Goal: Transaction & Acquisition: Subscribe to service/newsletter

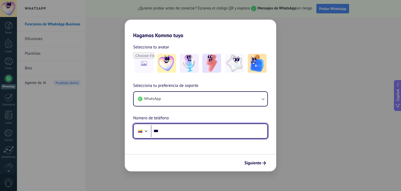
click at [186, 125] on input "***" at bounding box center [209, 131] width 116 height 12
type input "**********"
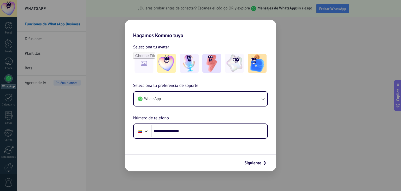
click at [256, 168] on div "Siguiente" at bounding box center [200, 162] width 151 height 17
click at [257, 165] on span "Siguiente" at bounding box center [252, 163] width 17 height 4
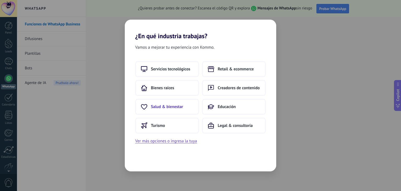
click at [162, 108] on span "Salud & bienestar" at bounding box center [167, 106] width 32 height 5
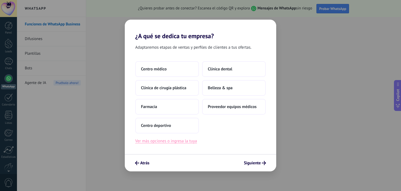
click at [173, 140] on button "Ver más opciones o ingresa la tuya" at bounding box center [166, 140] width 62 height 7
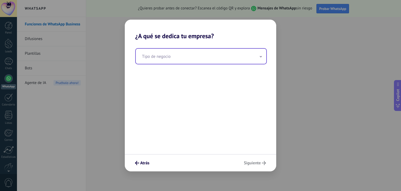
click at [173, 61] on input "text" at bounding box center [201, 56] width 131 height 15
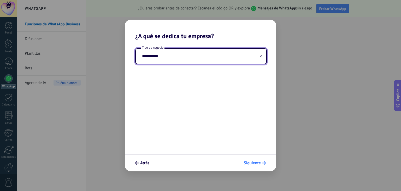
type input "**********"
click at [264, 159] on button "Siguiente" at bounding box center [255, 162] width 27 height 9
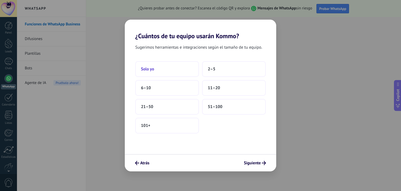
click at [153, 76] on button "Solo yo" at bounding box center [167, 69] width 64 height 16
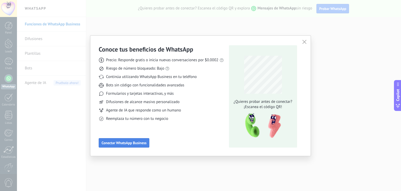
click at [134, 142] on span "Conectar WhatsApp Business" at bounding box center [124, 143] width 45 height 4
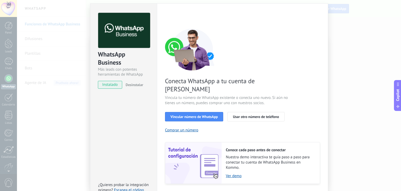
scroll to position [22, 0]
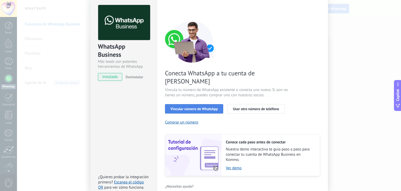
click at [203, 107] on span "Vincular número de WhatsApp" at bounding box center [194, 109] width 47 height 4
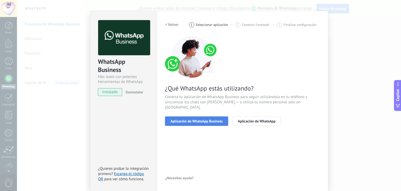
click at [201, 119] on span "Aplicación de WhatsApp Business" at bounding box center [197, 121] width 52 height 4
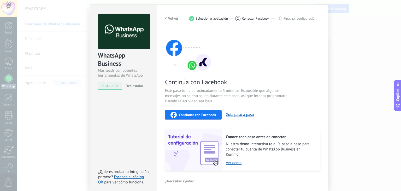
scroll to position [16, 0]
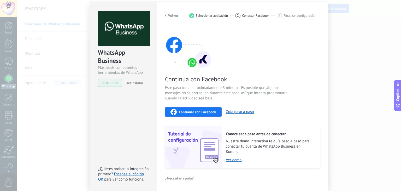
click at [198, 114] on div "Continuar con Facebook" at bounding box center [194, 112] width 46 height 6
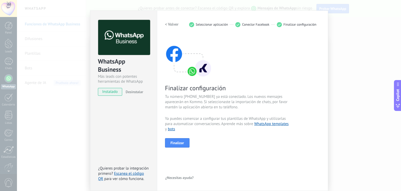
scroll to position [7, 0]
click at [175, 143] on span "Finalizar" at bounding box center [178, 143] width 14 height 4
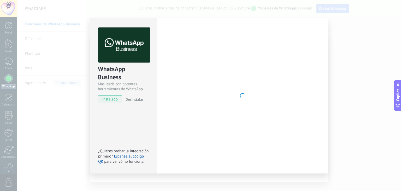
scroll to position [0, 0]
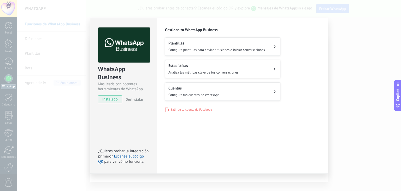
click at [204, 48] on span "Configura plantillas para enviar difusiones e iniciar conversaciones" at bounding box center [216, 50] width 97 height 4
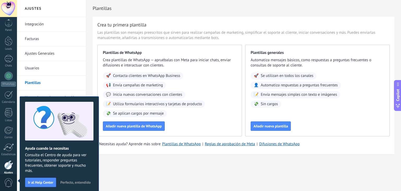
scroll to position [26, 0]
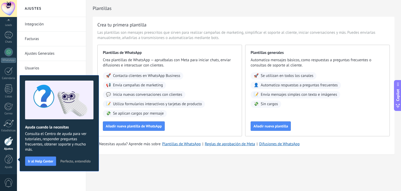
click at [79, 160] on span "Perfecto, entendido" at bounding box center [75, 161] width 30 height 4
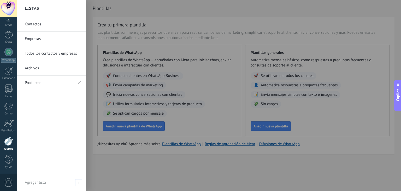
click at [41, 20] on link "Contactos" at bounding box center [53, 24] width 56 height 15
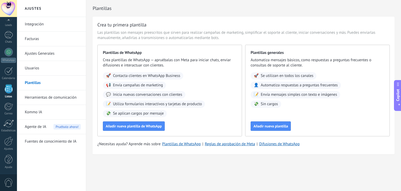
scroll to position [13, 0]
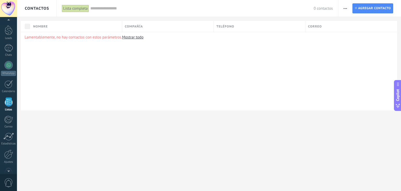
click at [344, 7] on span "button" at bounding box center [345, 8] width 3 height 10
click at [10, 66] on div at bounding box center [8, 65] width 8 height 8
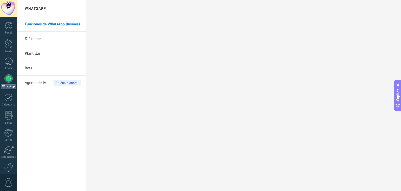
click at [38, 40] on link "Difusiones" at bounding box center [53, 39] width 56 height 15
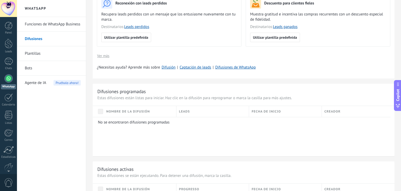
scroll to position [52, 0]
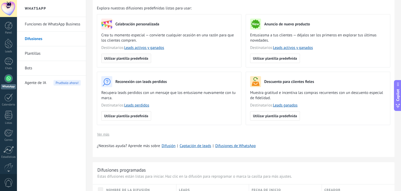
click at [137, 59] on span "Utilizar plantilla predefinida" at bounding box center [126, 58] width 44 height 4
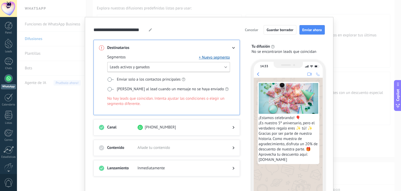
click at [138, 66] on span "Leads activos y ganados" at bounding box center [130, 67] width 40 height 5
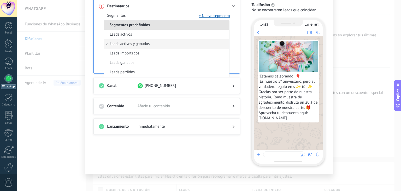
scroll to position [0, 0]
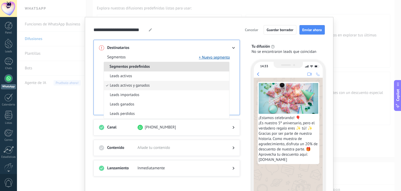
click at [95, 68] on div "Destinatarios Segmentos + Nuevo segmento Segmentos predefinidos Leads activos L…" at bounding box center [167, 77] width 147 height 75
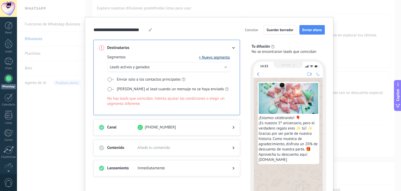
click at [204, 57] on button "+ Nuevo segmento" at bounding box center [214, 57] width 31 height 5
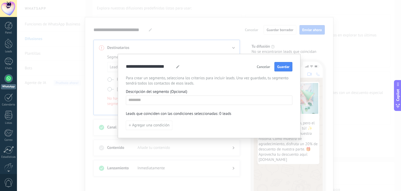
click at [258, 66] on span "Cancelar" at bounding box center [263, 67] width 13 height 4
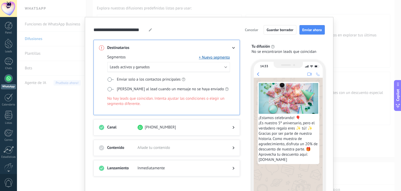
scroll to position [26, 0]
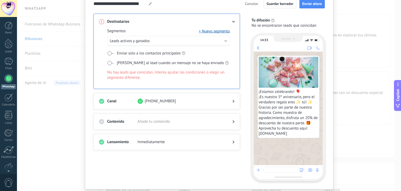
click at [179, 119] on span "Añade tu contenido" at bounding box center [181, 121] width 86 height 5
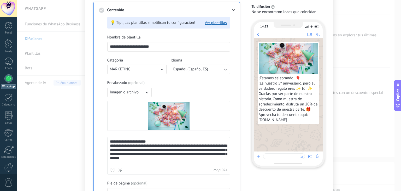
scroll to position [104, 0]
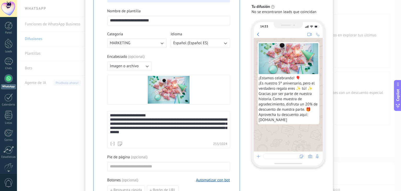
click at [136, 66] on span "Imagen o archivo" at bounding box center [124, 65] width 29 height 5
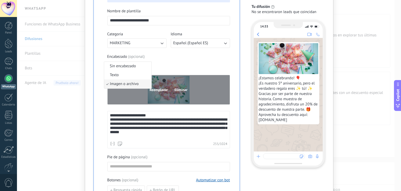
click at [132, 98] on div "Reemplazar Eliminar" at bounding box center [169, 89] width 122 height 29
click at [0, 0] on input "Reemplazar Eliminar" at bounding box center [0, 0] width 0 height 0
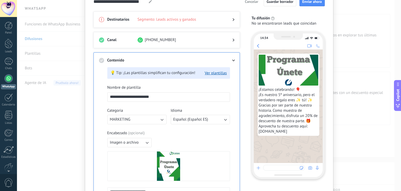
scroll to position [21, 0]
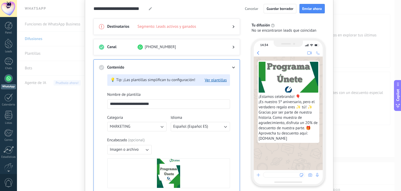
click at [167, 29] on div at bounding box center [167, 31] width 136 height 5
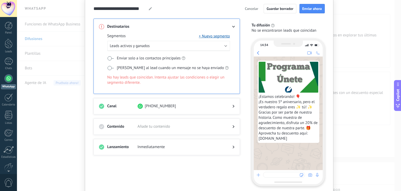
click at [114, 68] on label "Etiquetar al lead cuando un mensaje no se haya enviado" at bounding box center [167, 67] width 121 height 5
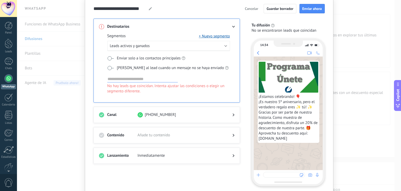
click at [120, 76] on input at bounding box center [142, 79] width 71 height 6
click at [120, 78] on input at bounding box center [142, 79] width 71 height 6
click at [215, 36] on button "+ Nuevo segmento" at bounding box center [214, 35] width 31 height 5
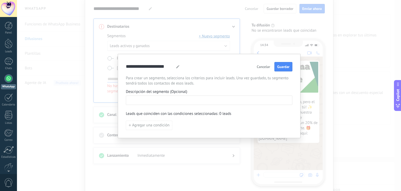
click at [158, 100] on input at bounding box center [209, 100] width 166 height 8
click at [147, 126] on span "Agregar una condición" at bounding box center [150, 125] width 37 height 4
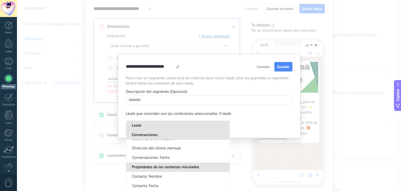
scroll to position [248, 0]
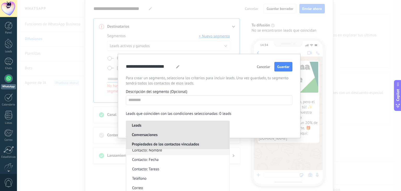
click at [158, 152] on span "Contacto: Nombre" at bounding box center [147, 150] width 30 height 5
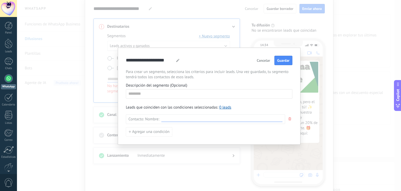
click at [164, 120] on input at bounding box center [221, 118] width 121 height 5
click at [194, 118] on input at bounding box center [221, 118] width 121 height 5
click at [289, 118] on icon "button" at bounding box center [290, 118] width 3 height 3
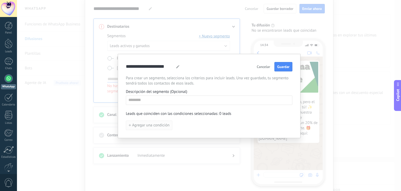
click at [153, 125] on span "Agregar una condición" at bounding box center [150, 125] width 37 height 4
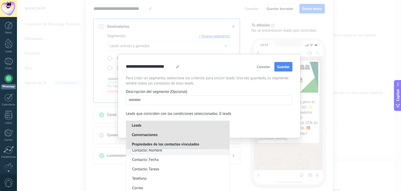
scroll to position [274, 0]
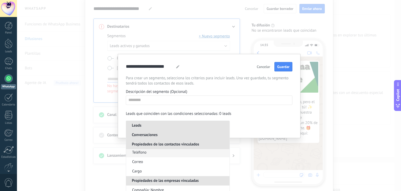
click at [160, 152] on li "Teléfono" at bounding box center [177, 152] width 103 height 9
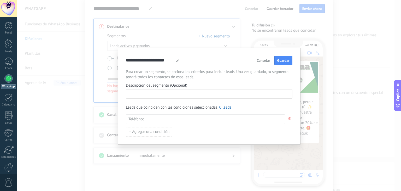
click at [154, 96] on input at bounding box center [209, 93] width 166 height 8
type input "**********"
click at [149, 116] on div at bounding box center [214, 119] width 137 height 6
click at [150, 117] on input at bounding box center [214, 118] width 137 height 5
click at [160, 117] on input at bounding box center [214, 118] width 137 height 5
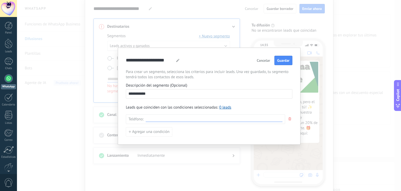
paste input "**********"
click at [166, 117] on input "**********" at bounding box center [214, 118] width 137 height 5
paste input "**********"
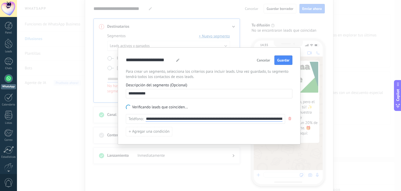
scroll to position [0, 1764]
type input "**********"
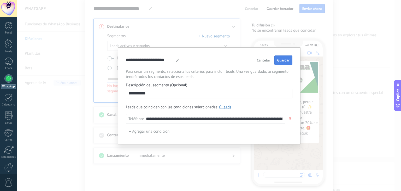
click at [288, 58] on span "Guardar" at bounding box center [283, 60] width 12 height 4
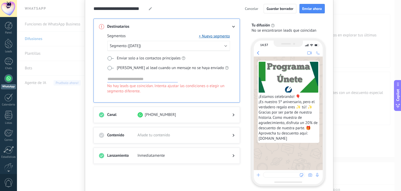
click at [182, 117] on div at bounding box center [167, 119] width 136 height 5
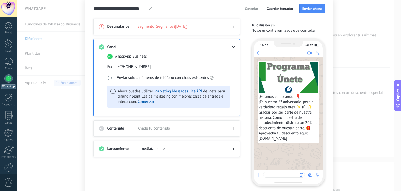
click at [178, 127] on span "Añade tu contenido" at bounding box center [181, 128] width 86 height 5
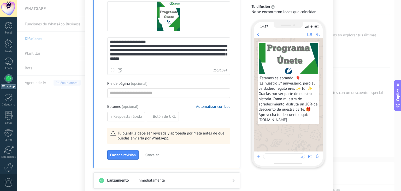
scroll to position [204, 0]
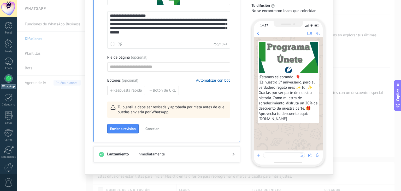
click at [189, 160] on div at bounding box center [167, 159] width 136 height 5
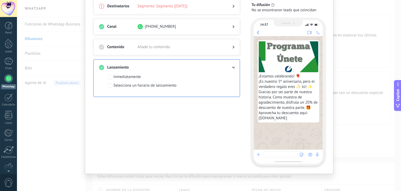
scroll to position [42, 0]
click at [180, 139] on div "Destinatarios Segmento: Segmento (23/09/2025) Canal +57 317 5050548 Contenido A…" at bounding box center [170, 81] width 153 height 167
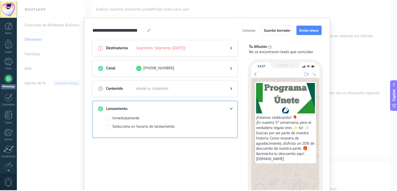
scroll to position [0, 0]
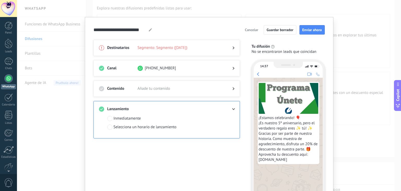
click at [200, 47] on span "Segmento: Segmento (23/09/2025)" at bounding box center [181, 47] width 86 height 5
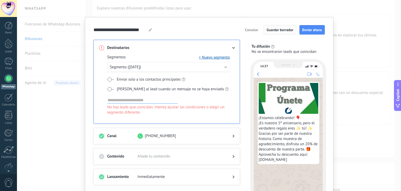
click at [282, 30] on span "Guardar borrador" at bounding box center [280, 30] width 27 height 4
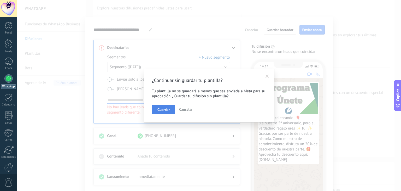
click at [161, 106] on button "Guardar" at bounding box center [163, 109] width 23 height 10
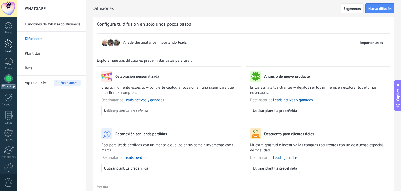
click at [7, 41] on div at bounding box center [9, 44] width 8 height 10
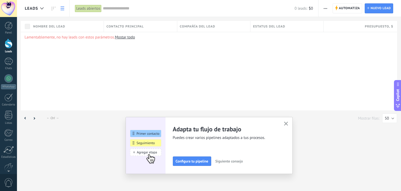
click at [286, 124] on use "button" at bounding box center [286, 123] width 4 height 4
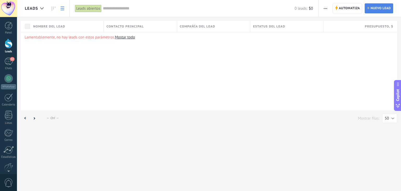
click at [371, 8] on span "Nuevo lead" at bounding box center [381, 8] width 20 height 9
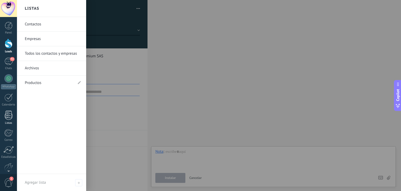
click at [8, 118] on div at bounding box center [9, 114] width 8 height 9
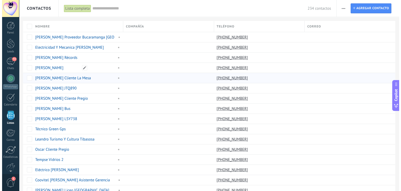
scroll to position [13, 0]
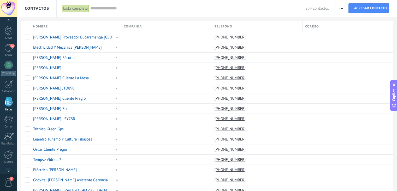
click at [342, 8] on icon "button" at bounding box center [341, 8] width 3 height 1
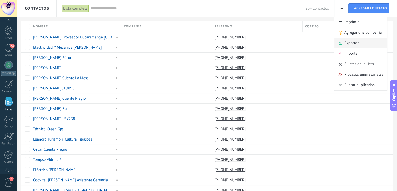
click at [348, 43] on span "Exportar" at bounding box center [352, 43] width 14 height 10
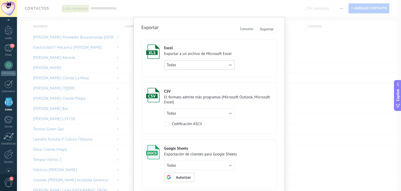
click at [199, 66] on button "Todas" at bounding box center [199, 64] width 71 height 9
click at [199, 66] on span "Todas" at bounding box center [197, 64] width 72 height 5
click at [263, 32] on button "Exportar" at bounding box center [267, 29] width 19 height 10
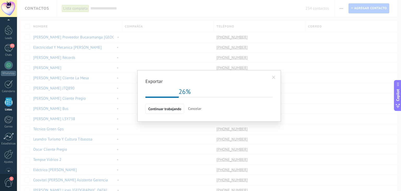
click at [196, 107] on span "Cancelar" at bounding box center [194, 108] width 13 height 5
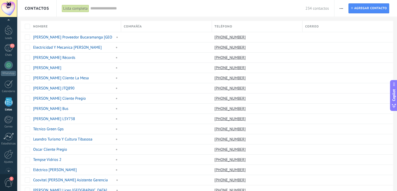
click at [343, 6] on button "button" at bounding box center [342, 8] width 8 height 10
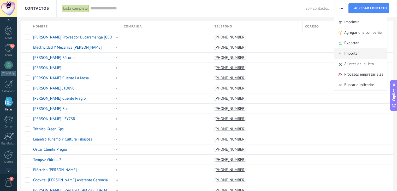
click at [349, 56] on span "Importar" at bounding box center [352, 53] width 15 height 10
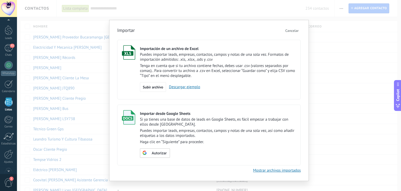
click at [184, 89] on link "Descargar ejemplo" at bounding box center [183, 86] width 34 height 5
click at [329, 72] on div "Importar Cancelar Importación de un archivo de Excel Puedes importar leads, emp…" at bounding box center [209, 95] width 384 height 191
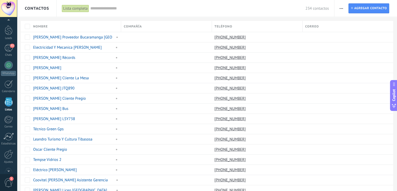
click at [10, 9] on div at bounding box center [8, 8] width 17 height 17
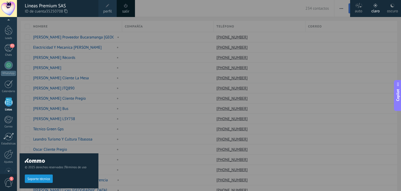
click at [263, 80] on div at bounding box center [217, 95] width 401 height 191
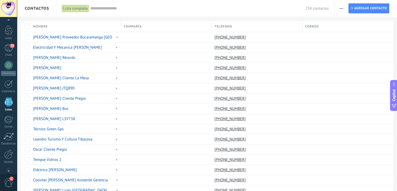
click at [343, 10] on span "button" at bounding box center [341, 8] width 3 height 10
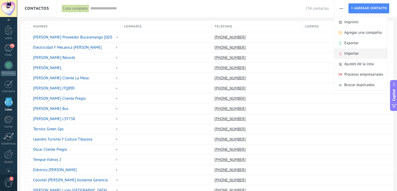
click at [350, 54] on span "Importar" at bounding box center [352, 53] width 15 height 10
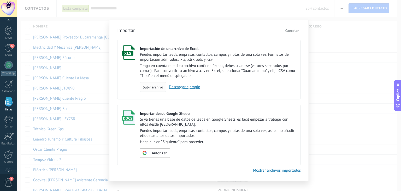
click at [152, 90] on div "Subir archivo" at bounding box center [153, 87] width 26 height 10
click at [0, 0] on input "Importación de un archivo de Excel Puedes importar leads, empresas, contactos, …" at bounding box center [0, 0] width 0 height 0
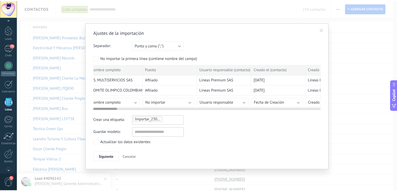
scroll to position [0, 0]
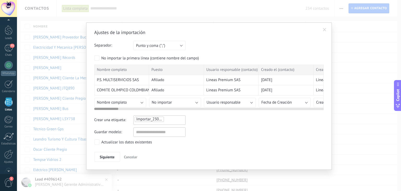
drag, startPoint x: 107, startPoint y: 109, endPoint x: 101, endPoint y: 120, distance: 13.4
click at [101, 120] on div "Ajustes de la importación Separador: Punto y coma (";") Coma (",") Tabulación (…" at bounding box center [209, 95] width 230 height 132
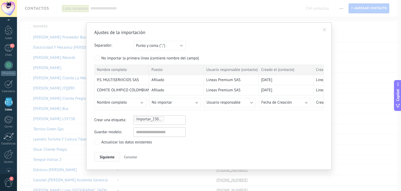
click at [106, 157] on span "Siguiente" at bounding box center [107, 157] width 15 height 4
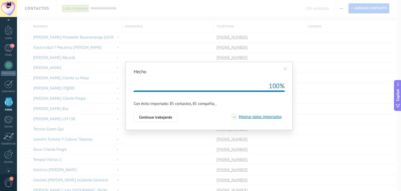
click at [267, 117] on span "Mostrar datos importados" at bounding box center [259, 116] width 45 height 5
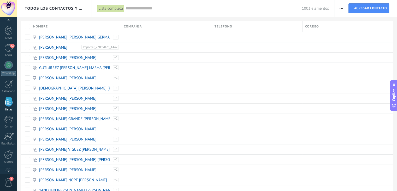
click at [340, 9] on span "button" at bounding box center [341, 8] width 3 height 10
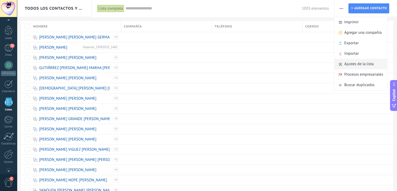
click at [353, 65] on span "Ajustes de la lista" at bounding box center [360, 64] width 30 height 10
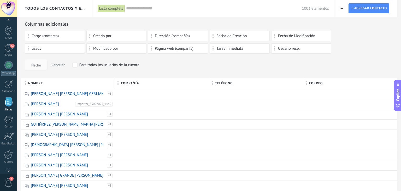
click at [239, 36] on span "Fecha de Creación" at bounding box center [232, 36] width 31 height 4
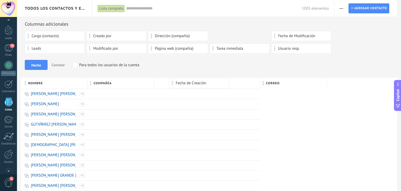
drag, startPoint x: 227, startPoint y: 37, endPoint x: 186, endPoint y: 80, distance: 59.5
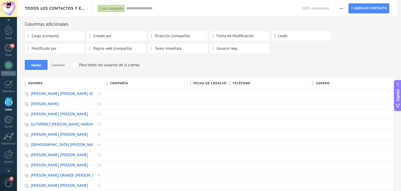
click at [190, 82] on div at bounding box center [188, 84] width 6 height 10
click at [126, 103] on div "Ascendiente" at bounding box center [145, 101] width 83 height 7
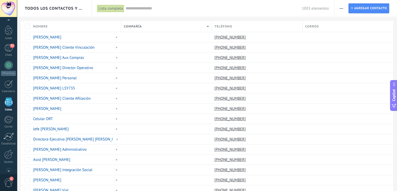
click at [341, 6] on span "button" at bounding box center [341, 8] width 3 height 10
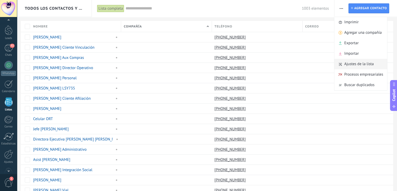
click at [346, 66] on span "Ajustes de la lista" at bounding box center [360, 64] width 30 height 10
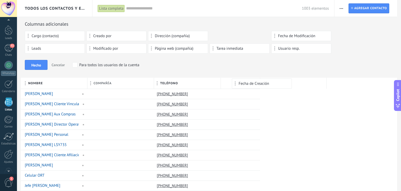
drag, startPoint x: 231, startPoint y: 37, endPoint x: 253, endPoint y: 81, distance: 49.4
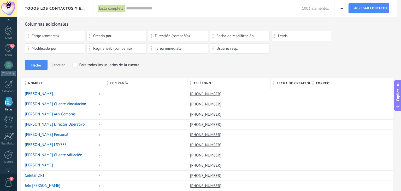
click at [296, 61] on div "Hecho Cancelar Para todos los usuarios de la cuenta" at bounding box center [209, 65] width 369 height 10
click at [327, 47] on div "Cargo (contacto) Creado por Dirección (compañía) Fecha de Modificación Leads Mo…" at bounding box center [209, 43] width 369 height 25
click at [41, 63] on span "Hecho" at bounding box center [36, 65] width 10 height 4
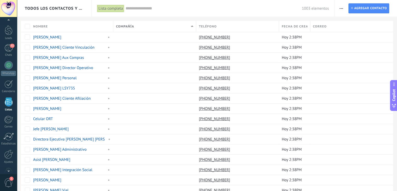
click at [295, 26] on span "Fecha de Creación" at bounding box center [295, 26] width 26 height 5
click at [293, 47] on div "Último" at bounding box center [311, 44] width 65 height 7
click at [289, 25] on span "Fecha de Creación" at bounding box center [295, 26] width 26 height 5
click at [287, 55] on div "Primero" at bounding box center [311, 52] width 65 height 7
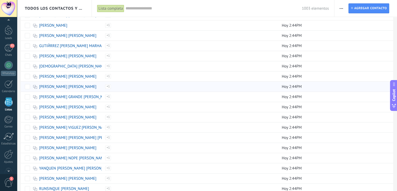
scroll to position [365, 0]
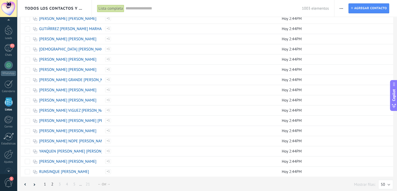
click at [52, 181] on link "2" at bounding box center [52, 184] width 7 height 10
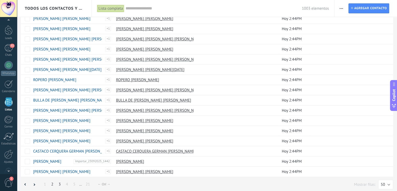
click at [59, 181] on link "3" at bounding box center [59, 184] width 7 height 10
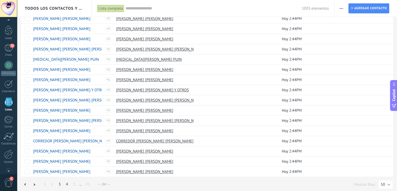
click at [68, 183] on link "4" at bounding box center [66, 184] width 7 height 10
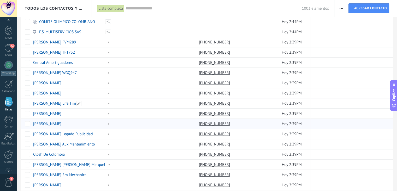
scroll to position [365, 0]
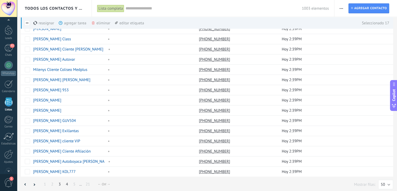
click at [59, 180] on link "3" at bounding box center [59, 184] width 7 height 10
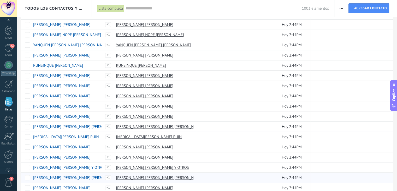
scroll to position [365, 0]
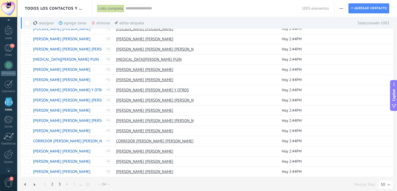
click at [53, 180] on link "2" at bounding box center [52, 184] width 7 height 10
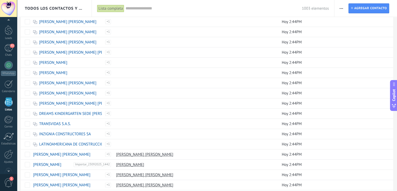
scroll to position [365, 0]
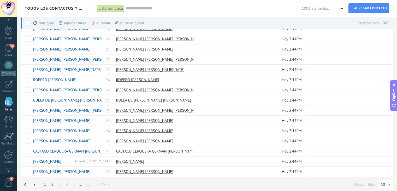
click at [45, 182] on link "1" at bounding box center [44, 184] width 7 height 10
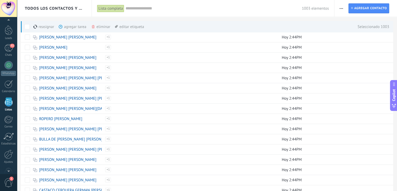
click at [28, 26] on span at bounding box center [27, 26] width 5 height 5
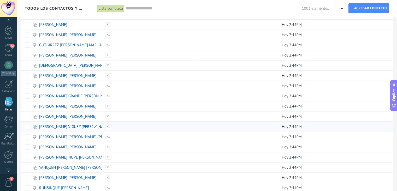
scroll to position [365, 0]
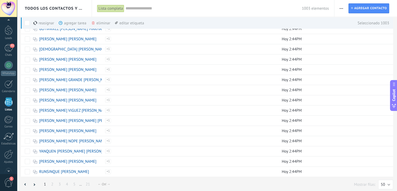
click at [52, 183] on link "2" at bounding box center [52, 184] width 7 height 10
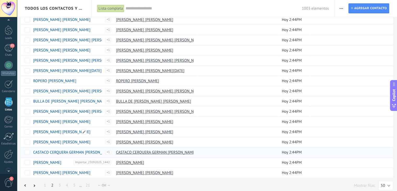
scroll to position [365, 0]
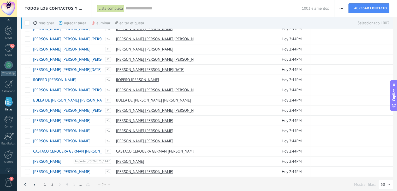
click at [47, 183] on link "1" at bounding box center [44, 184] width 7 height 10
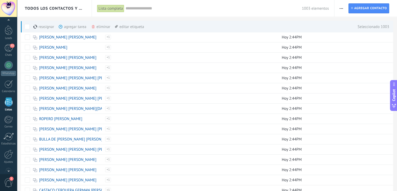
click at [127, 26] on div "editar etiqueta màs" at bounding box center [129, 26] width 29 height 11
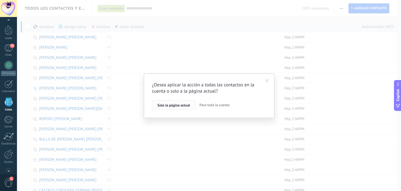
click at [184, 108] on button "Solo la página actual" at bounding box center [174, 105] width 44 height 10
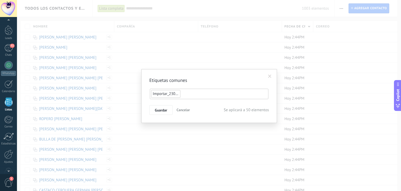
click at [199, 94] on input "text" at bounding box center [201, 94] width 39 height 8
click at [271, 78] on span at bounding box center [270, 76] width 9 height 9
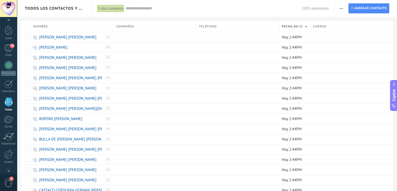
click at [344, 10] on button "button" at bounding box center [342, 8] width 8 height 10
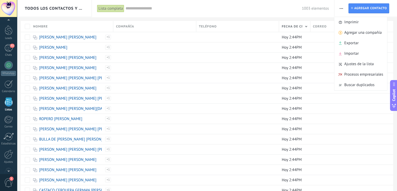
click at [342, 9] on span "button" at bounding box center [341, 8] width 3 height 10
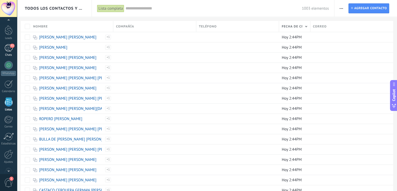
click at [12, 56] on div "Chats" at bounding box center [8, 54] width 15 height 3
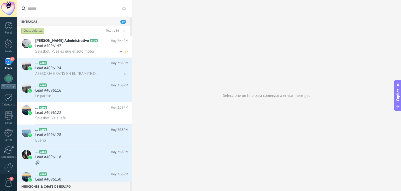
click at [72, 49] on div "Salesbot: Pues es que el solo motor vale 600 Hay cobre unos 40 kilos yo creo Ha…" at bounding box center [81, 51] width 93 height 5
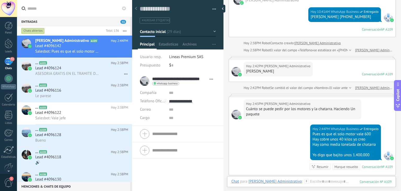
scroll to position [1105, 0]
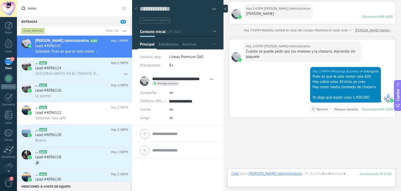
click at [226, 9] on div at bounding box center [224, 9] width 8 height 8
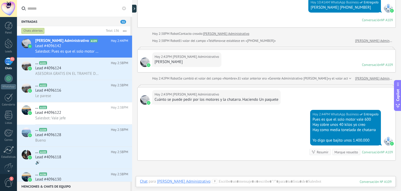
scroll to position [1079, 0]
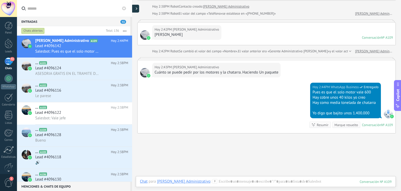
click at [135, 7] on div at bounding box center [135, 9] width 8 height 8
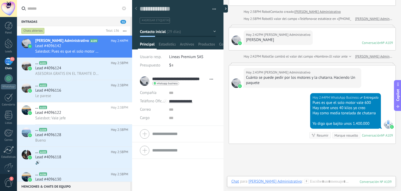
scroll to position [8, 0]
click at [7, 99] on div at bounding box center [8, 97] width 8 height 8
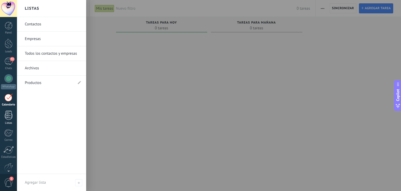
click at [5, 118] on div at bounding box center [9, 114] width 8 height 9
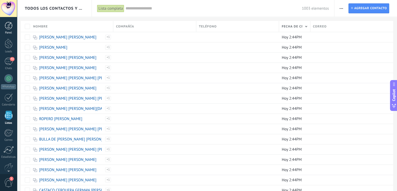
click at [9, 25] on div at bounding box center [9, 26] width 8 height 8
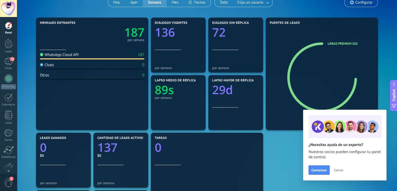
scroll to position [52, 0]
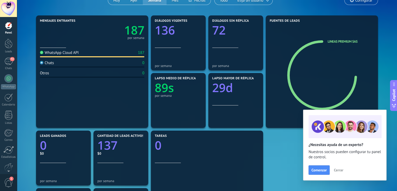
click at [339, 170] on span "Cerrar" at bounding box center [338, 170] width 9 height 4
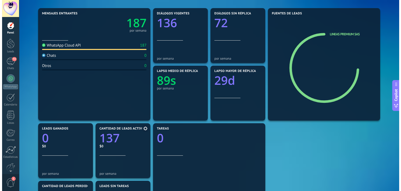
scroll to position [0, 0]
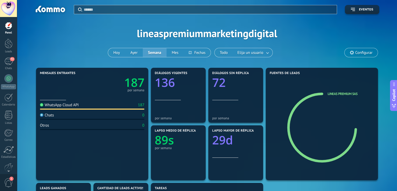
click at [355, 7] on button "Eventos" at bounding box center [362, 9] width 34 height 9
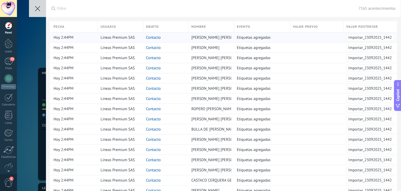
click at [364, 38] on span "Importar_23092025_1442" at bounding box center [370, 37] width 48 height 7
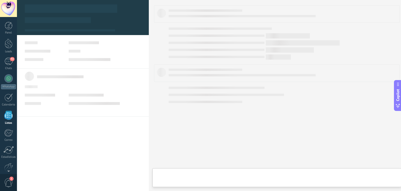
click at [364, 38] on body ".abccls-1,.abccls-2{fill-rule:evenodd}.abccls-2{fill:#fff} .abfcls-1{fill:none}…" at bounding box center [200, 95] width 401 height 191
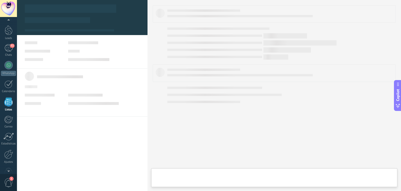
type textarea "***"
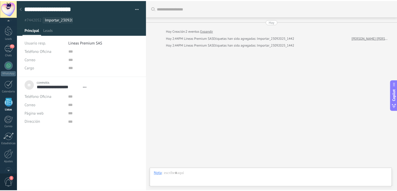
scroll to position [5, 0]
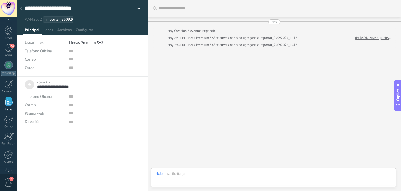
click at [21, 8] on use at bounding box center [21, 8] width 2 height 3
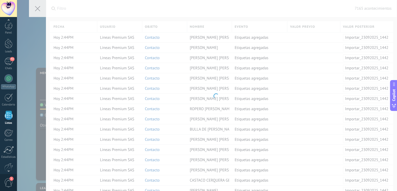
scroll to position [13, 0]
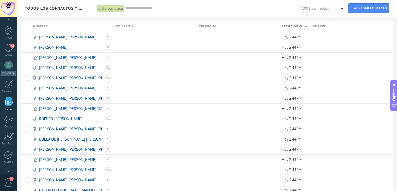
click at [119, 8] on div "Lista completa" at bounding box center [110, 9] width 27 height 8
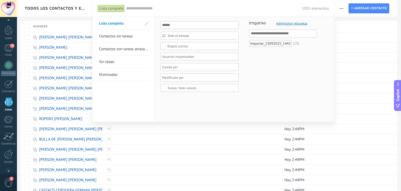
click at [275, 44] on div "Importar_23092025_1442" at bounding box center [270, 43] width 43 height 7
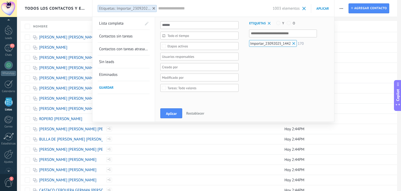
click at [300, 43] on div "170" at bounding box center [301, 44] width 6 height 4
click at [171, 115] on span "Aplicar" at bounding box center [171, 114] width 11 height 4
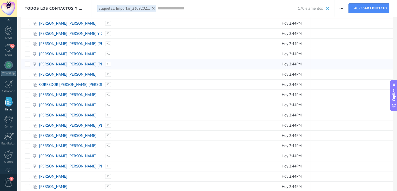
scroll to position [365, 0]
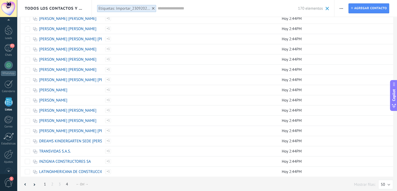
click at [67, 183] on link "4" at bounding box center [66, 184] width 7 height 10
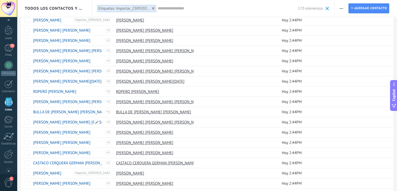
scroll to position [61, 0]
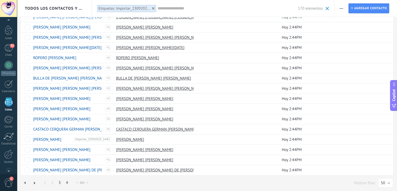
click at [56, 183] on link "3" at bounding box center [59, 182] width 7 height 10
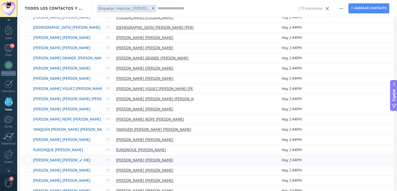
scroll to position [365, 0]
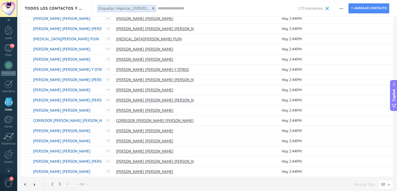
click at [51, 182] on link "2" at bounding box center [52, 184] width 7 height 10
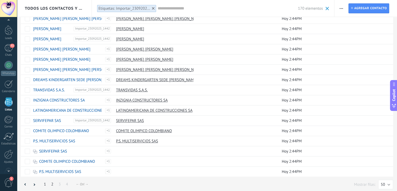
click at [44, 182] on link "1" at bounding box center [44, 184] width 7 height 10
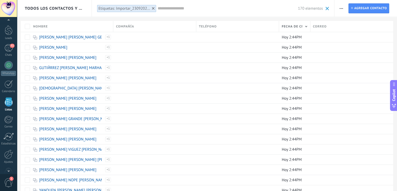
click at [326, 9] on span at bounding box center [327, 8] width 3 height 3
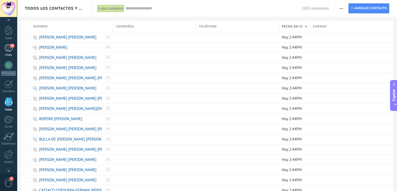
click at [7, 51] on div "72" at bounding box center [8, 48] width 8 height 8
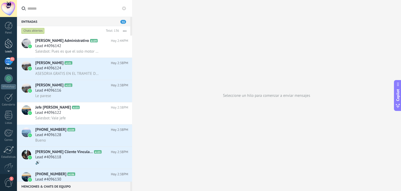
click at [9, 45] on div at bounding box center [9, 44] width 8 height 10
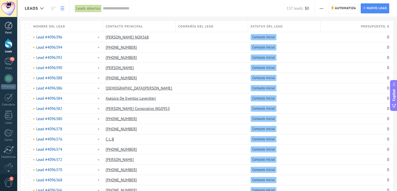
click at [8, 30] on link "Panel" at bounding box center [8, 28] width 17 height 13
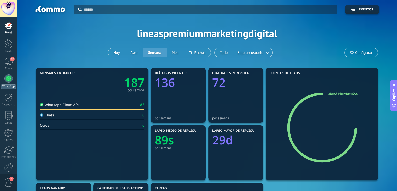
click at [10, 84] on link "WhatsApp" at bounding box center [8, 81] width 17 height 15
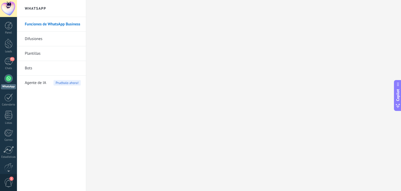
click at [36, 58] on link "Plantillas" at bounding box center [53, 53] width 56 height 15
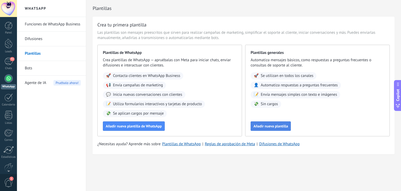
click at [267, 124] on span "Añadir nueva plantilla" at bounding box center [271, 126] width 34 height 4
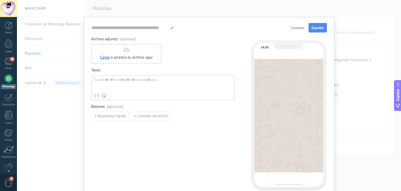
type input "**********"
click at [291, 28] on span "Cancelar" at bounding box center [297, 28] width 13 height 4
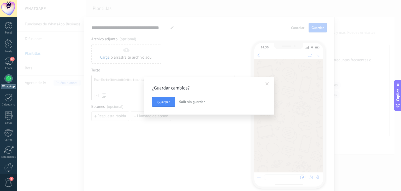
click at [187, 105] on button "Salir sin guardar" at bounding box center [192, 102] width 30 height 10
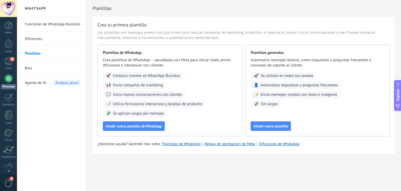
click at [36, 39] on link "Difusiones" at bounding box center [53, 39] width 56 height 15
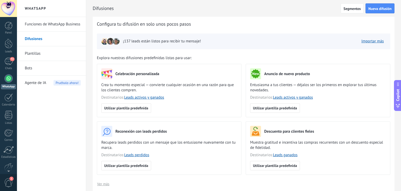
click at [43, 22] on link "Funciones de WhatsApp Business" at bounding box center [53, 24] width 56 height 15
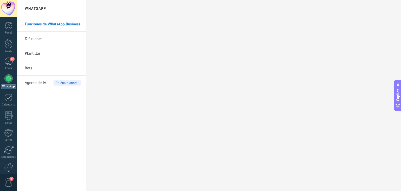
click at [57, 42] on link "Difusiones" at bounding box center [53, 39] width 56 height 15
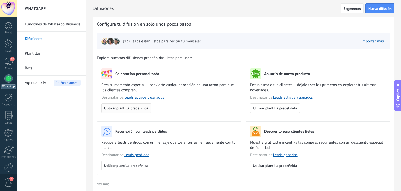
click at [131, 109] on span "Utilizar plantilla predefinida" at bounding box center [126, 108] width 44 height 4
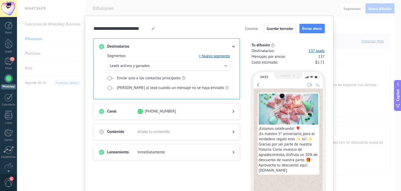
scroll to position [1, 0]
click at [186, 131] on span "Añade tu contenido" at bounding box center [181, 131] width 86 height 5
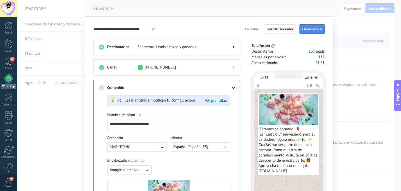
scroll to position [0, 0]
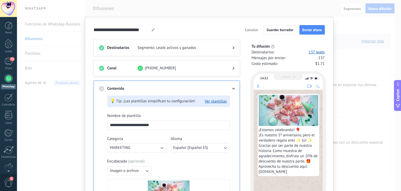
click at [207, 47] on span "Segmento: Leads activos y ganados" at bounding box center [181, 47] width 86 height 5
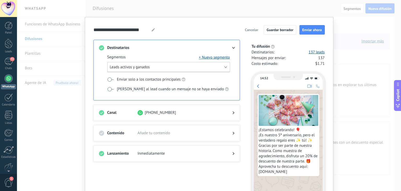
click at [221, 67] on button "Leads activos y ganados" at bounding box center [168, 67] width 123 height 10
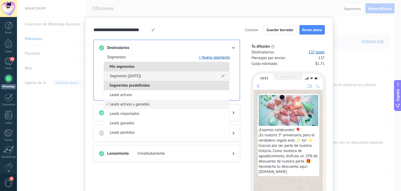
click at [141, 77] on span "Segmento (23/09/2025)" at bounding box center [125, 75] width 31 height 5
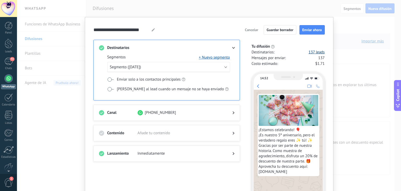
click at [312, 50] on link "137 leads" at bounding box center [317, 52] width 16 height 5
click at [214, 58] on button "+ Nuevo segmento" at bounding box center [214, 57] width 31 height 5
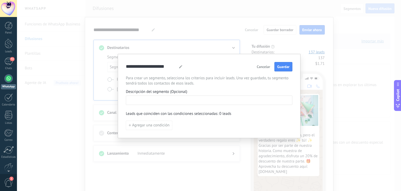
click at [145, 102] on input at bounding box center [209, 100] width 166 height 8
click at [150, 124] on span "Agregar una condición" at bounding box center [150, 125] width 37 height 4
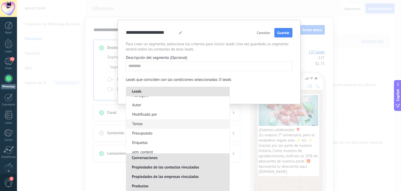
scroll to position [78, 0]
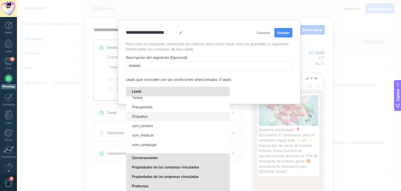
click at [159, 115] on li "Etiquetas" at bounding box center [177, 116] width 103 height 9
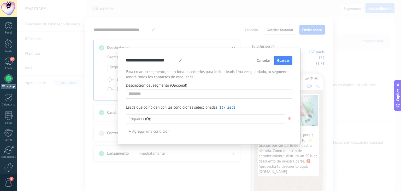
click at [208, 116] on div at bounding box center [218, 119] width 130 height 6
click at [223, 107] on link "137 leads" at bounding box center [227, 107] width 16 height 5
click at [159, 118] on div at bounding box center [218, 119] width 130 height 6
click at [141, 117] on span "Etiquetas" at bounding box center [137, 118] width 16 height 5
click at [146, 121] on div "( O )" at bounding box center [147, 118] width 5 height 5
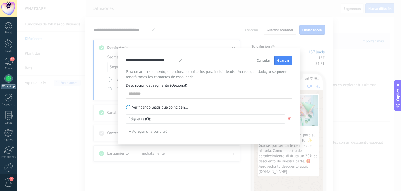
click at [147, 120] on span "O" at bounding box center [147, 118] width 3 height 5
click at [150, 132] on li "Y" at bounding box center [156, 130] width 29 height 9
click at [158, 130] on span "Agregar una condición" at bounding box center [150, 132] width 37 height 4
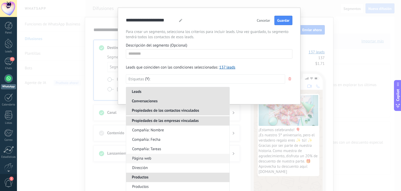
scroll to position [265, 0]
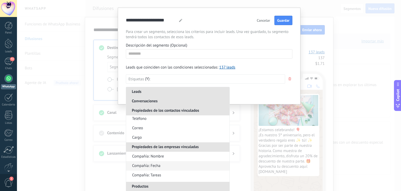
click at [162, 163] on li "Compañía: Fecha" at bounding box center [177, 165] width 103 height 9
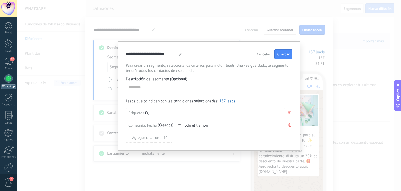
scroll to position [0, 0]
click at [183, 124] on span "Todo el tiempo" at bounding box center [231, 125] width 97 height 4
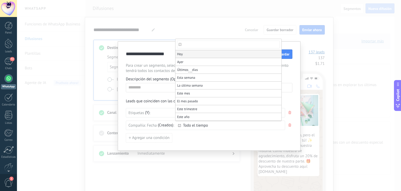
click at [187, 56] on li "Hoy" at bounding box center [229, 54] width 106 height 8
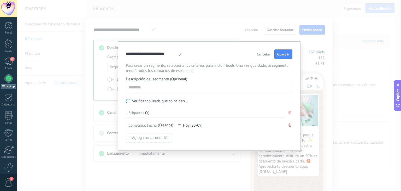
click at [290, 111] on icon "button" at bounding box center [290, 112] width 3 height 3
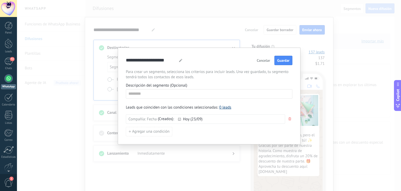
click at [223, 107] on link "0 leads" at bounding box center [225, 107] width 12 height 5
click at [227, 120] on span "Hoy (23/09)" at bounding box center [231, 119] width 97 height 4
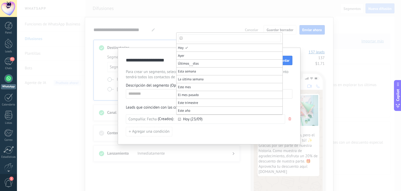
click at [227, 120] on div at bounding box center [200, 95] width 401 height 191
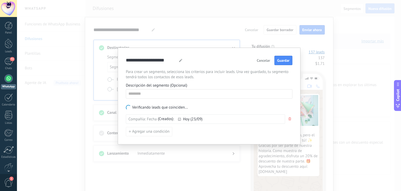
click at [292, 118] on button "button" at bounding box center [289, 118] width 5 height 9
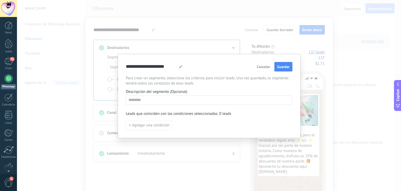
click at [263, 69] on button "Cancelar" at bounding box center [264, 67] width 18 height 8
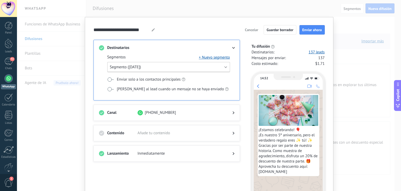
click at [140, 63] on button "Segmento (23/09/2025)" at bounding box center [168, 67] width 123 height 10
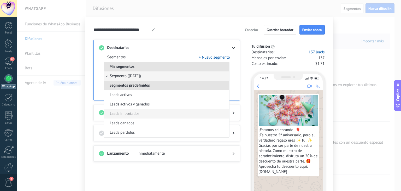
click at [142, 113] on li "Leads importados" at bounding box center [166, 113] width 125 height 9
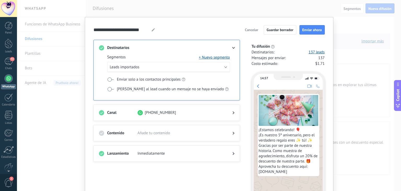
click at [290, 60] on div "Mensajes por enviar : 137" at bounding box center [288, 57] width 73 height 5
click at [323, 58] on span "137" at bounding box center [321, 57] width 7 height 5
click at [313, 53] on link "137 leads" at bounding box center [317, 52] width 16 height 5
click at [331, 46] on div "**********" at bounding box center [209, 122] width 249 height 210
click at [286, 28] on span "Guardar borrador" at bounding box center [280, 30] width 27 height 4
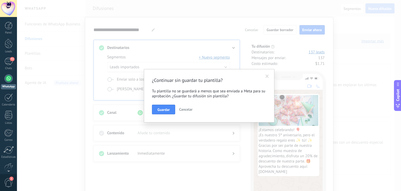
click at [190, 109] on span "Cancelar" at bounding box center [185, 109] width 13 height 5
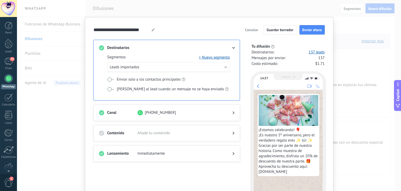
click at [366, 61] on div "**********" at bounding box center [209, 95] width 384 height 191
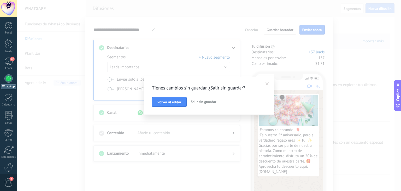
click at [212, 100] on span "Salir sin guardar" at bounding box center [204, 101] width 26 height 5
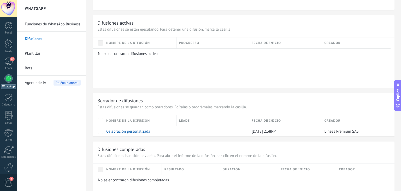
scroll to position [303, 0]
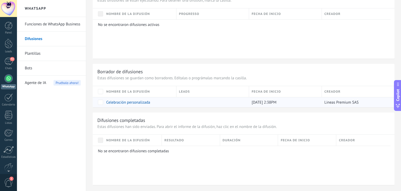
click at [140, 104] on link "Celebración personalizada" at bounding box center [128, 102] width 44 height 5
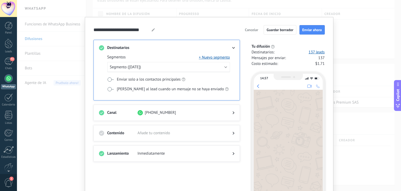
click at [341, 25] on div "**********" at bounding box center [209, 95] width 384 height 191
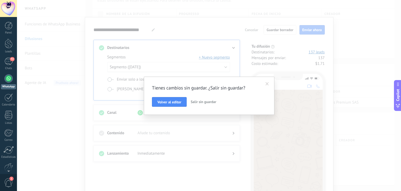
click at [210, 102] on span "Salir sin guardar" at bounding box center [204, 101] width 26 height 5
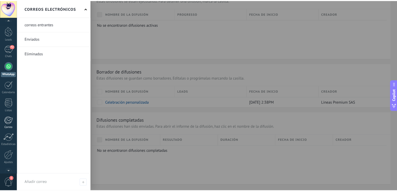
scroll to position [0, 0]
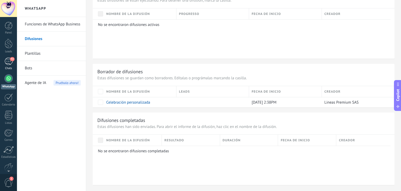
click at [10, 64] on div "72" at bounding box center [8, 61] width 8 height 8
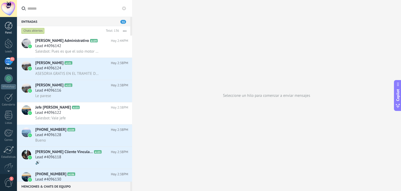
click at [6, 31] on link "Panel" at bounding box center [8, 28] width 17 height 13
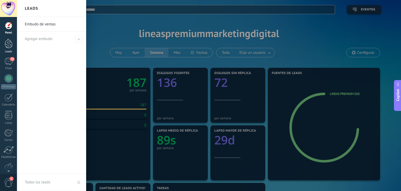
click at [9, 49] on link "Leads" at bounding box center [8, 46] width 17 height 15
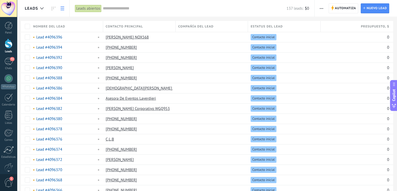
click at [86, 8] on div "Leads abiertos" at bounding box center [88, 9] width 27 height 8
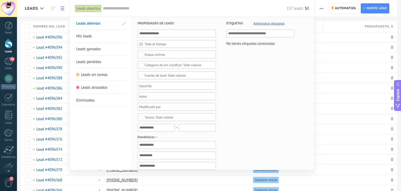
click at [265, 23] on span "Administrar etiquetas" at bounding box center [269, 23] width 31 height 3
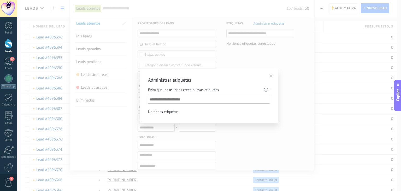
click at [203, 100] on input "text" at bounding box center [209, 99] width 119 height 6
click at [273, 78] on span at bounding box center [271, 76] width 9 height 9
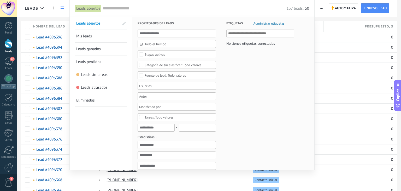
click at [321, 11] on div at bounding box center [200, 95] width 401 height 191
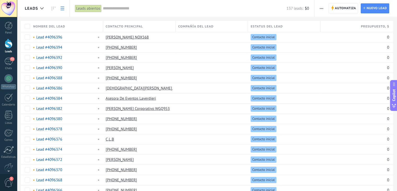
click at [321, 8] on use "button" at bounding box center [321, 8] width 3 height 1
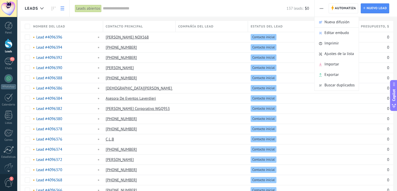
click at [321, 8] on use "button" at bounding box center [321, 8] width 3 height 1
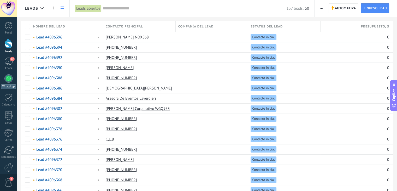
click at [7, 83] on link "WhatsApp" at bounding box center [8, 81] width 17 height 15
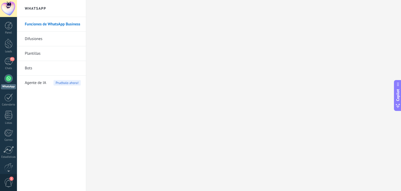
click at [40, 36] on link "Difusiones" at bounding box center [53, 39] width 56 height 15
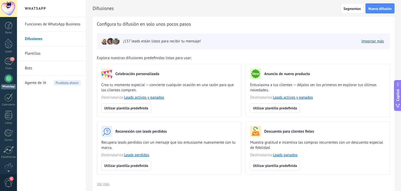
click at [176, 23] on span "Configura tu difusión en solo unos pocos pasos" at bounding box center [144, 24] width 94 height 6
click at [115, 39] on img at bounding box center [116, 41] width 7 height 7
drag, startPoint x: 115, startPoint y: 39, endPoint x: 116, endPoint y: 44, distance: 5.3
click at [115, 39] on img at bounding box center [116, 41] width 7 height 7
click at [141, 45] on div "¡137 leads están listos para recibir tu mensaje!" at bounding box center [151, 41] width 100 height 7
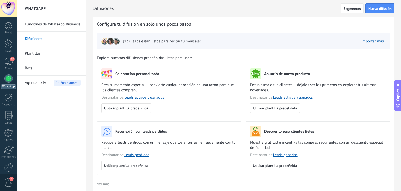
click at [42, 49] on link "Plantillas" at bounding box center [53, 53] width 56 height 15
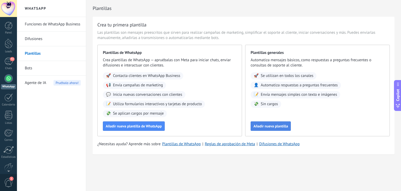
click at [280, 128] on span "Añadir nueva plantilla" at bounding box center [271, 126] width 34 height 4
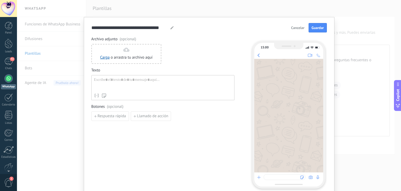
click at [293, 27] on span "Cancelar" at bounding box center [297, 28] width 13 height 4
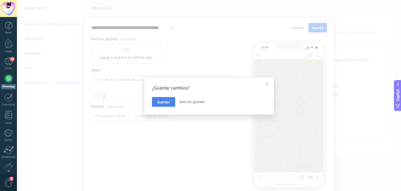
click at [168, 102] on span "Guardar" at bounding box center [164, 102] width 12 height 4
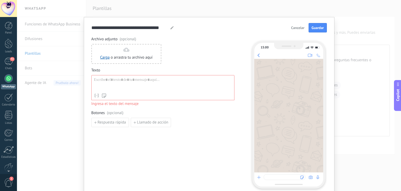
click at [294, 26] on span "Cancelar" at bounding box center [297, 28] width 13 height 4
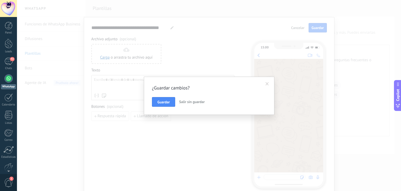
click at [202, 102] on span "Salir sin guardar" at bounding box center [192, 101] width 26 height 5
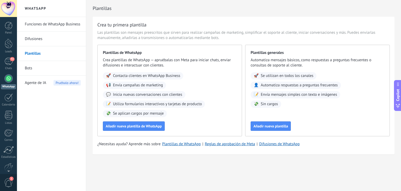
click at [47, 35] on link "Difusiones" at bounding box center [53, 39] width 56 height 15
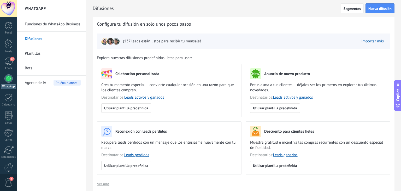
click at [136, 46] on div "¡137 leads están listos para recibir tu mensaje! Importar más" at bounding box center [244, 41] width 294 height 16
click at [124, 28] on div "Configura tu difusión en solo unos pocos pasos ¡137 leads están listos para rec…" at bounding box center [244, 112] width 302 height 190
click at [346, 13] on button "Segmentos" at bounding box center [352, 8] width 23 height 10
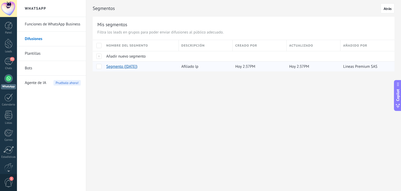
click at [97, 66] on span at bounding box center [98, 66] width 5 height 5
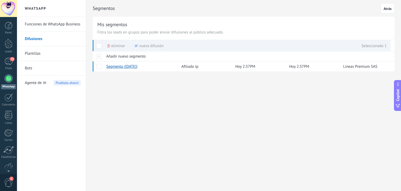
click at [110, 43] on div "Eliminar" at bounding box center [116, 45] width 18 height 11
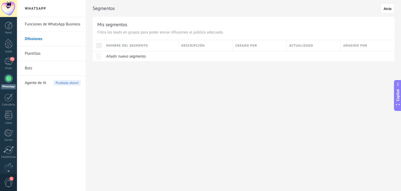
click at [207, 111] on div "Segmentos Segmentos Nueva difusión Atrás Configura tu difusión en solo unos poc…" at bounding box center [243, 95] width 315 height 191
click at [14, 59] on span "72" at bounding box center [12, 59] width 4 height 4
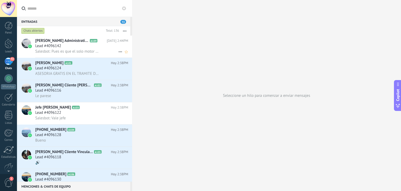
click at [80, 50] on span "Salesbot: Pues es que el solo motor vale 600 Hay cobre unos 40 kilos yo creo Ha…" at bounding box center [67, 51] width 64 height 5
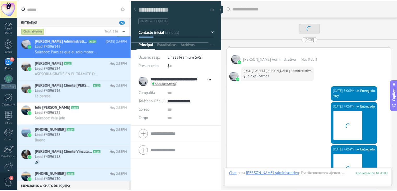
scroll to position [1126, 0]
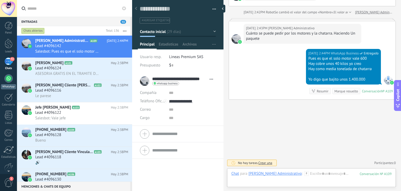
click at [9, 78] on div at bounding box center [8, 78] width 8 height 8
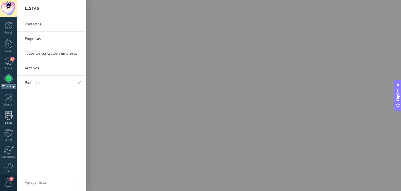
click at [8, 118] on div at bounding box center [9, 114] width 8 height 9
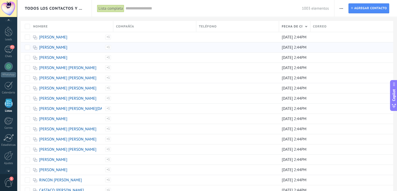
scroll to position [13, 0]
click at [339, 11] on button "button" at bounding box center [342, 8] width 8 height 10
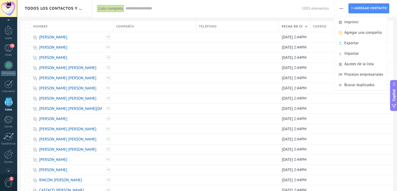
click at [340, 10] on span "button" at bounding box center [341, 8] width 3 height 10
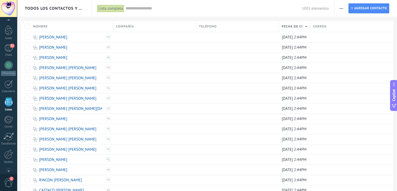
click at [138, 9] on input "text" at bounding box center [214, 8] width 176 height 5
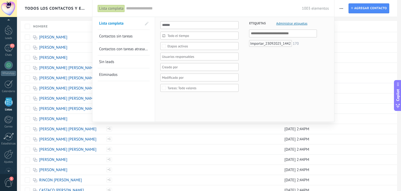
click at [270, 44] on div "Importar_23092025_1442" at bounding box center [270, 43] width 43 height 7
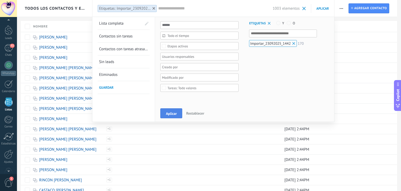
click at [171, 113] on span "Aplicar" at bounding box center [171, 114] width 11 height 4
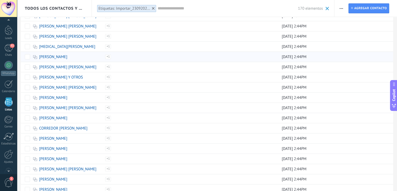
scroll to position [365, 0]
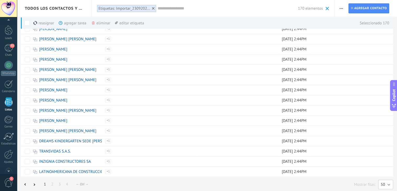
click at [386, 184] on button "50" at bounding box center [385, 183] width 15 height 9
click at [383, 182] on span "200" at bounding box center [383, 184] width 16 height 5
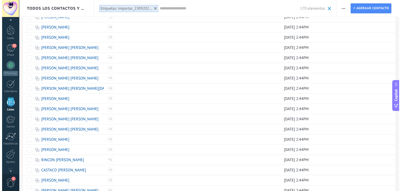
scroll to position [0, 0]
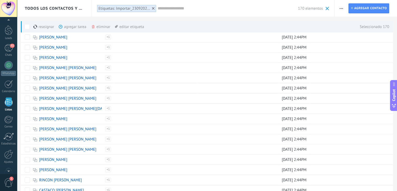
click at [66, 26] on div "agregar tarea màs" at bounding box center [81, 26] width 45 height 11
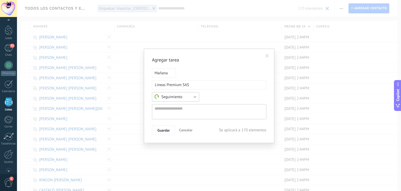
click at [179, 97] on span "Seguimiento" at bounding box center [169, 96] width 28 height 5
click at [179, 97] on span "Seguimiento" at bounding box center [173, 96] width 49 height 5
click at [168, 72] on span "Mañana" at bounding box center [164, 72] width 24 height 9
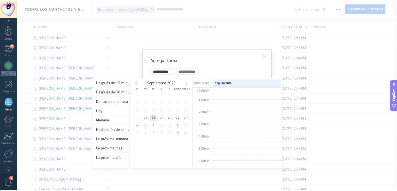
scroll to position [98, 0]
click at [222, 65] on div at bounding box center [200, 95] width 401 height 191
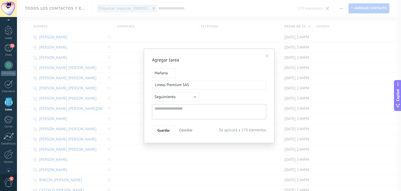
click at [267, 59] on span at bounding box center [267, 55] width 9 height 9
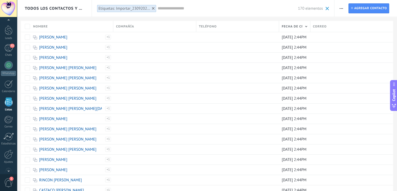
click at [340, 8] on span "button" at bounding box center [341, 8] width 3 height 10
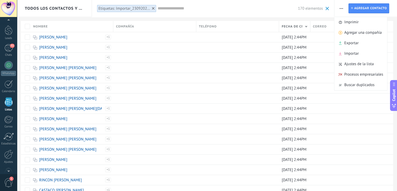
click at [340, 8] on span "button" at bounding box center [341, 8] width 3 height 10
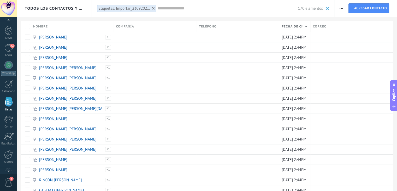
click at [394, 93] on span "Copilot" at bounding box center [394, 95] width 5 height 12
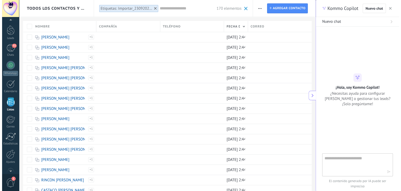
scroll to position [5, 0]
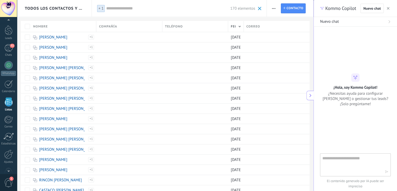
click at [387, 10] on span "button" at bounding box center [388, 9] width 3 height 4
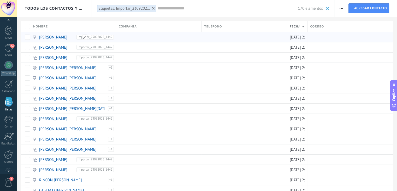
click at [54, 38] on link "[PERSON_NAME]" at bounding box center [53, 37] width 28 height 5
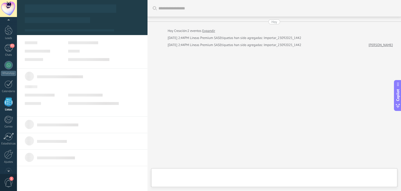
type textarea "***"
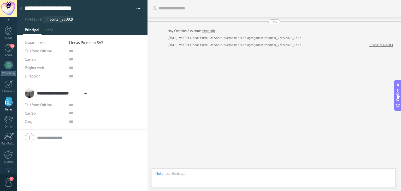
scroll to position [5, 0]
click at [181, 172] on div at bounding box center [273, 179] width 236 height 16
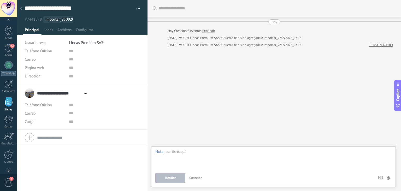
click at [390, 177] on icon at bounding box center [388, 178] width 3 height 4
click at [0, 0] on input "file" at bounding box center [0, 0] width 0 height 0
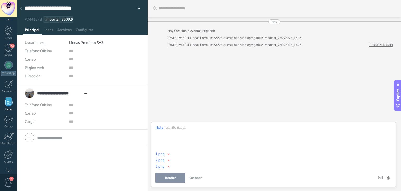
click at [168, 155] on span "×" at bounding box center [169, 154] width 8 height 12
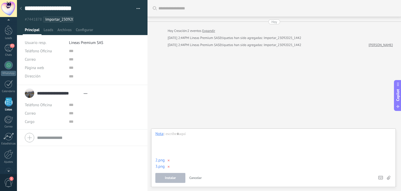
click at [170, 160] on span "×" at bounding box center [169, 160] width 8 height 12
click at [169, 165] on span "×" at bounding box center [169, 166] width 8 height 12
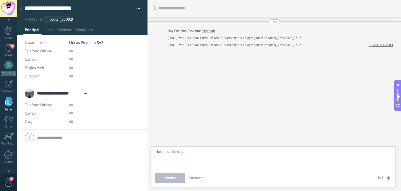
click at [199, 106] on div "Buscar Carga más [DATE] [DATE] Creación: 2 eventos Expandir [DATE] 2:44PM Linea…" at bounding box center [275, 95] width 254 height 191
click at [7, 28] on div at bounding box center [9, 26] width 8 height 8
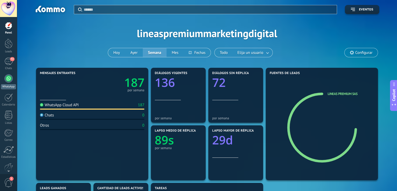
click at [9, 78] on div at bounding box center [8, 78] width 8 height 8
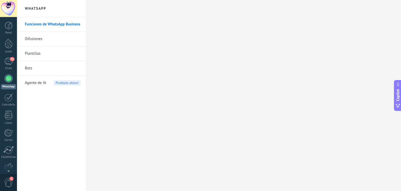
click at [31, 53] on link "Plantillas" at bounding box center [53, 53] width 56 height 15
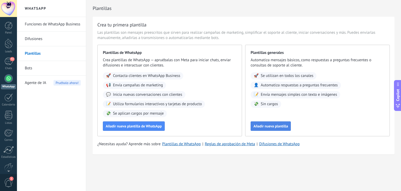
click at [261, 130] on button "Añadir nueva plantilla" at bounding box center [271, 125] width 40 height 9
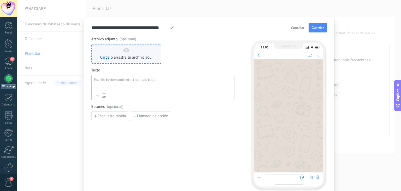
click at [129, 55] on span "o arrastra tu archivo aquí" at bounding box center [132, 57] width 42 height 5
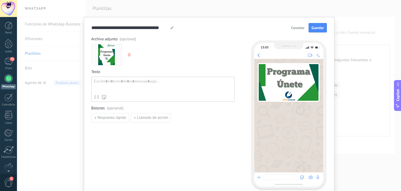
click at [131, 81] on div at bounding box center [163, 85] width 138 height 13
paste div
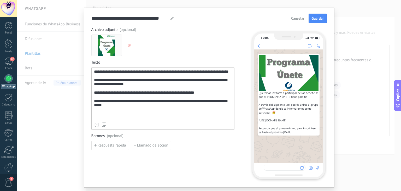
scroll to position [26, 0]
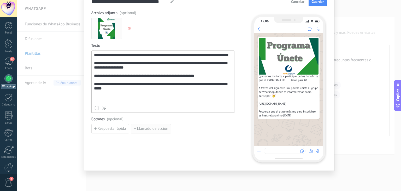
click at [151, 130] on span "Llamado de acción" at bounding box center [152, 129] width 31 height 4
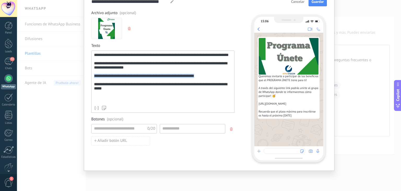
drag, startPoint x: 93, startPoint y: 85, endPoint x: 215, endPoint y: 86, distance: 122.5
click at [215, 86] on div "**********" at bounding box center [163, 78] width 138 height 50
copy div "**********"
click at [175, 128] on input at bounding box center [192, 128] width 65 height 8
paste input "**********"
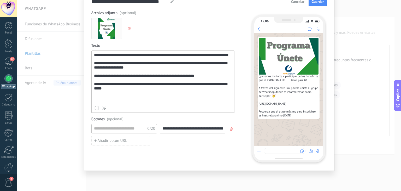
scroll to position [0, 61]
type input "**********"
click at [122, 130] on input at bounding box center [120, 128] width 56 height 8
type input "**********"
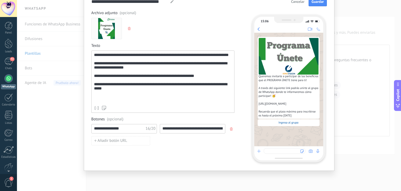
click at [163, 106] on div "Nombre del contacto Nombre Apellido Contacto ID Contacto usuario responsable Co…" at bounding box center [163, 107] width 138 height 5
drag, startPoint x: 219, startPoint y: 84, endPoint x: 93, endPoint y: 86, distance: 126.7
click at [94, 86] on div "**********" at bounding box center [163, 78] width 138 height 50
click at [100, 90] on div "**********" at bounding box center [163, 78] width 138 height 50
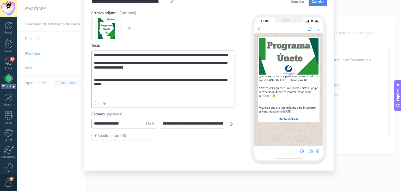
click at [316, 4] on button "Guardar" at bounding box center [318, 1] width 18 height 9
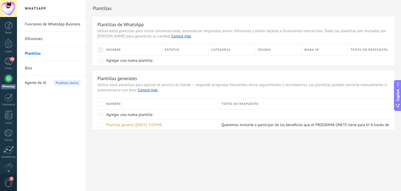
click at [11, 81] on div at bounding box center [8, 78] width 8 height 8
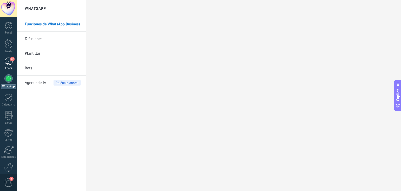
click at [7, 62] on div "72" at bounding box center [8, 61] width 8 height 8
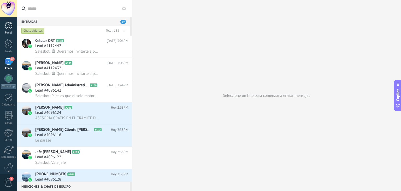
click at [8, 26] on div at bounding box center [9, 26] width 8 height 8
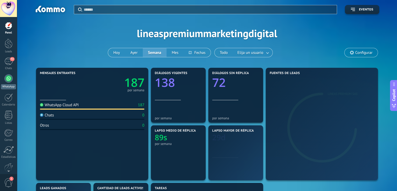
click at [8, 76] on div at bounding box center [8, 78] width 8 height 8
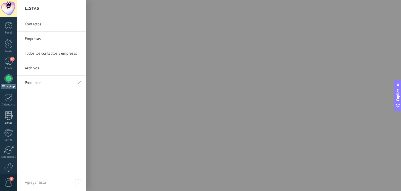
click at [7, 116] on div at bounding box center [9, 114] width 8 height 9
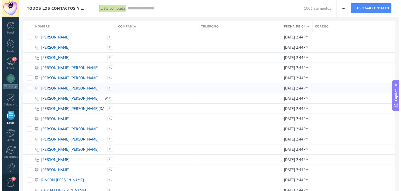
scroll to position [13, 0]
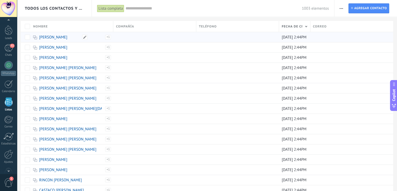
click at [67, 39] on link "[PERSON_NAME]" at bounding box center [53, 37] width 28 height 5
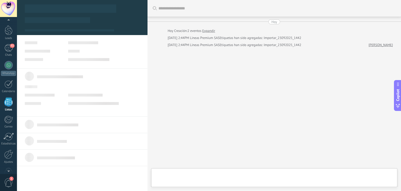
type textarea "***"
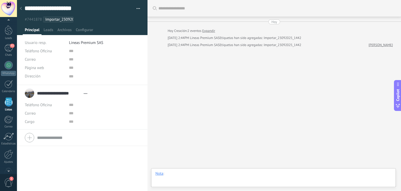
click at [202, 174] on div at bounding box center [273, 179] width 236 height 16
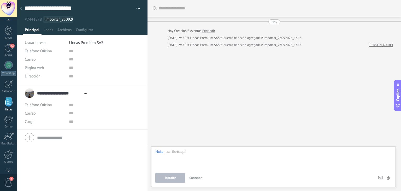
click at [178, 178] on button "Instalar" at bounding box center [170, 178] width 30 height 10
click at [387, 177] on icon at bounding box center [388, 178] width 3 height 4
click at [0, 0] on input "file" at bounding box center [0, 0] width 0 height 0
click at [192, 154] on div at bounding box center [273, 159] width 236 height 20
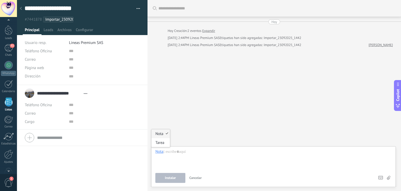
click at [160, 152] on div "Nota" at bounding box center [159, 151] width 8 height 5
click at [163, 143] on div "Tarea" at bounding box center [160, 142] width 19 height 9
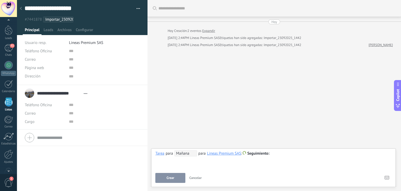
click at [200, 175] on button "Cancelar" at bounding box center [195, 178] width 17 height 10
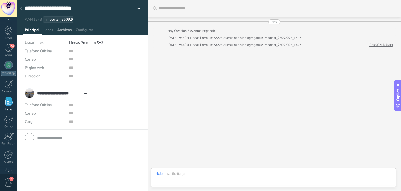
click at [63, 31] on span "Archivos" at bounding box center [64, 31] width 14 height 8
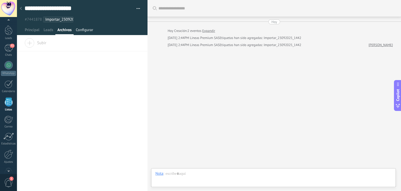
click at [84, 29] on span "Configurar" at bounding box center [84, 31] width 17 height 8
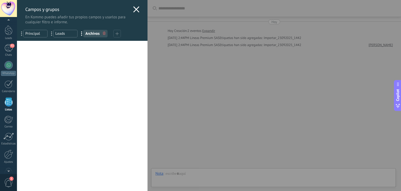
click at [134, 11] on icon at bounding box center [136, 9] width 6 height 6
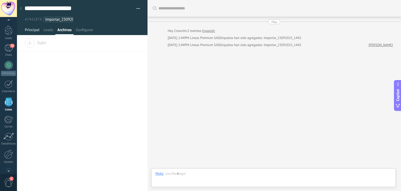
click at [29, 27] on span "Principal" at bounding box center [32, 31] width 15 height 8
type textarea "***"
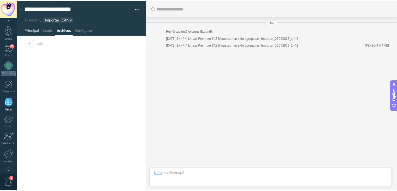
scroll to position [5, 0]
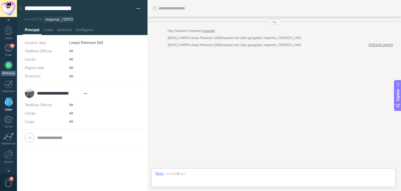
click at [7, 65] on div at bounding box center [8, 65] width 8 height 8
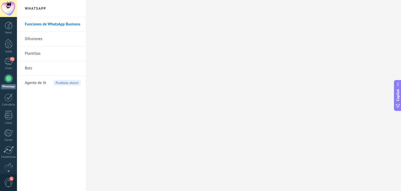
click at [33, 53] on link "Plantillas" at bounding box center [53, 53] width 56 height 15
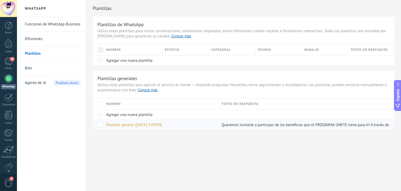
click at [103, 124] on span at bounding box center [100, 124] width 5 height 5
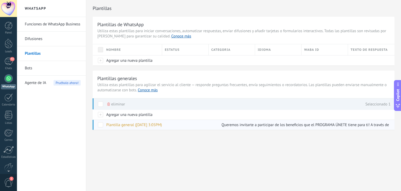
click at [169, 126] on div "Plantilla general (23.09.2025 3:05PM)" at bounding box center [160, 125] width 113 height 10
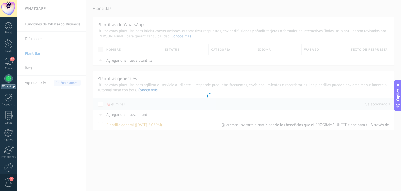
click at [163, 126] on div at bounding box center [209, 95] width 384 height 191
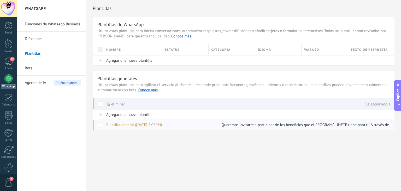
click at [147, 123] on span "Plantilla general (23.09.2025 3:05PM)" at bounding box center [134, 124] width 56 height 5
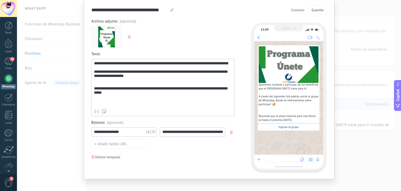
scroll to position [26, 0]
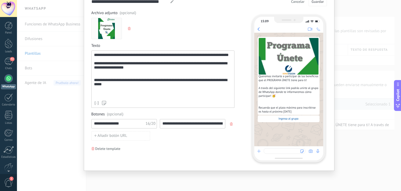
click at [364, 85] on div "**********" at bounding box center [209, 95] width 384 height 191
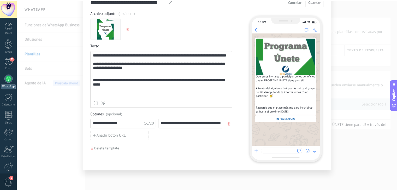
scroll to position [0, 0]
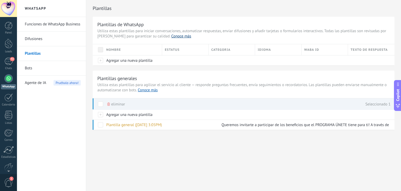
click at [171, 37] on link "Conoce más" at bounding box center [181, 36] width 20 height 5
click at [8, 80] on div at bounding box center [8, 78] width 8 height 8
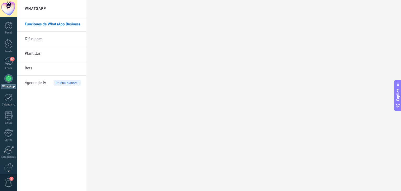
click at [59, 26] on link "Funciones de WhatsApp Business" at bounding box center [53, 24] width 56 height 15
click at [39, 50] on link "Plantillas" at bounding box center [53, 53] width 56 height 15
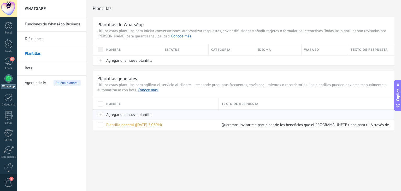
click at [124, 115] on span "Agregar una nueva plantilla" at bounding box center [129, 114] width 46 height 5
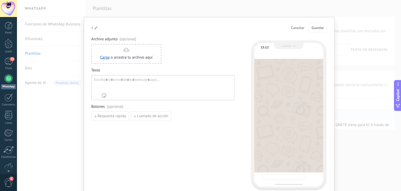
type input "**********"
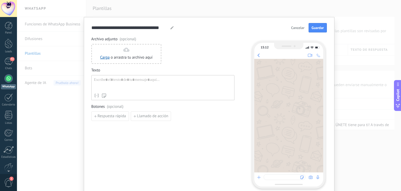
click at [302, 29] on span "Cancelar" at bounding box center [297, 28] width 13 height 4
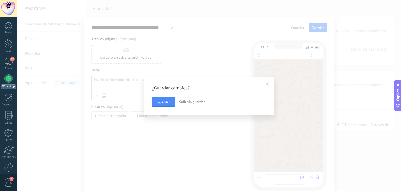
click at [179, 104] on button "Salir sin guardar" at bounding box center [192, 102] width 30 height 10
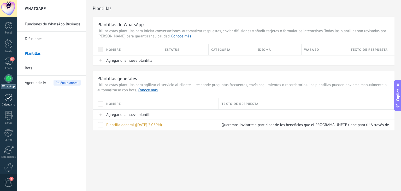
click at [7, 96] on div at bounding box center [8, 97] width 8 height 8
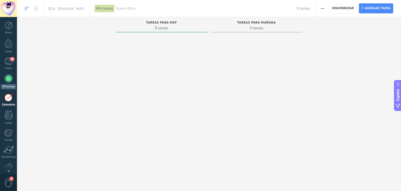
click at [8, 75] on div at bounding box center [8, 78] width 8 height 8
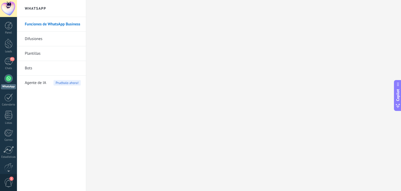
click at [41, 80] on span "Agente de IA" at bounding box center [35, 82] width 21 height 15
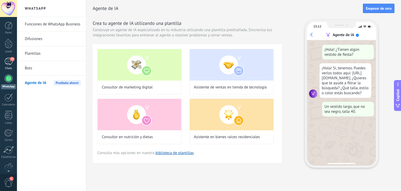
click at [5, 61] on div "72" at bounding box center [8, 61] width 8 height 8
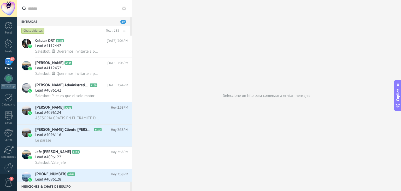
click at [71, 22] on div "Entradas 72" at bounding box center [73, 21] width 113 height 9
click at [62, 9] on input "text" at bounding box center [77, 8] width 99 height 17
click at [8, 79] on div at bounding box center [8, 78] width 8 height 8
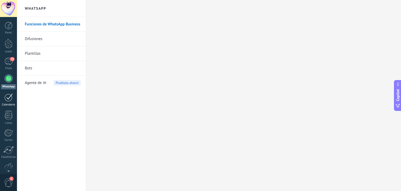
click at [10, 101] on div at bounding box center [8, 97] width 8 height 8
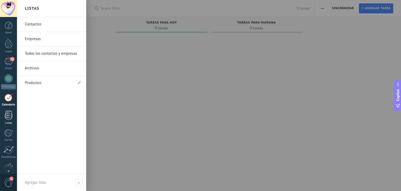
click at [9, 117] on div at bounding box center [9, 114] width 8 height 9
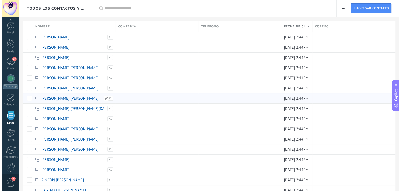
scroll to position [13, 0]
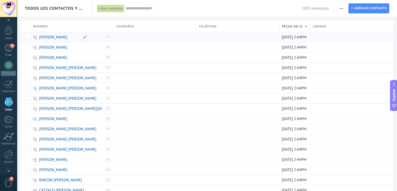
click at [61, 37] on link "[PERSON_NAME]" at bounding box center [53, 37] width 28 height 5
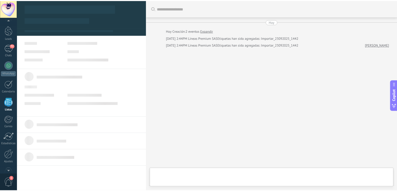
scroll to position [5, 0]
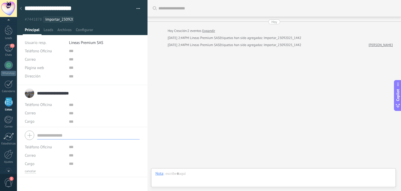
click at [51, 137] on form "Teléfono Oficina Ofic. directo Celular Fax Casa Otro Teléfono Oficina Llamar Co…" at bounding box center [82, 151] width 115 height 45
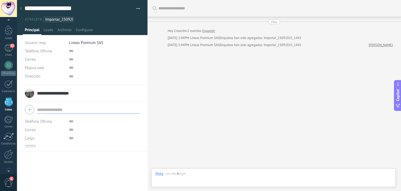
click at [111, 82] on div "Teléfono Oficina Ofic. directo Celular Fax Casa Otro Teléfono Oficina Llamar Co…" at bounding box center [82, 66] width 115 height 38
click at [83, 33] on span "Configurar" at bounding box center [84, 31] width 17 height 8
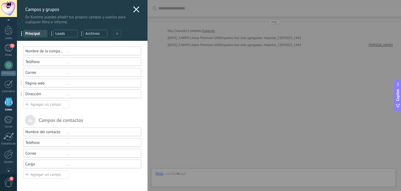
click at [133, 7] on icon at bounding box center [136, 9] width 6 height 6
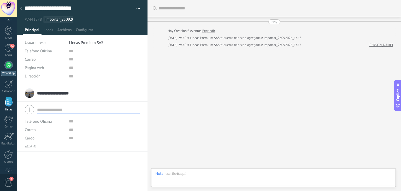
click at [9, 70] on link "WhatsApp" at bounding box center [8, 68] width 17 height 15
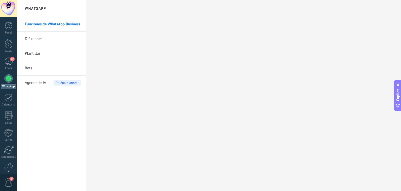
click at [38, 53] on link "Plantillas" at bounding box center [53, 53] width 56 height 15
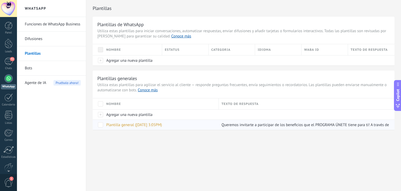
click at [186, 125] on div "Plantilla general (23.09.2025 3:05PM)" at bounding box center [160, 125] width 113 height 10
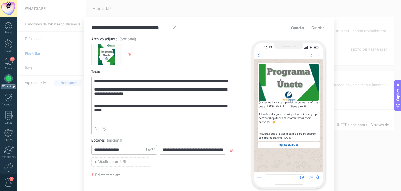
scroll to position [26, 0]
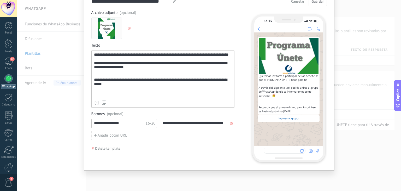
click at [281, 109] on span "Queremos invitarte a participar de los beneficios que el PROGRAMA ÚNETE tiene p…" at bounding box center [289, 93] width 60 height 39
drag, startPoint x: 283, startPoint y: 119, endPoint x: 296, endPoint y: 58, distance: 62.4
click at [286, 109] on div "Queremos invitarte a participar de los beneficios que el PROGRAMA ÚNETE tiene p…" at bounding box center [288, 76] width 69 height 89
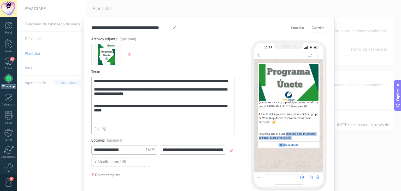
scroll to position [0, 0]
click at [281, 37] on div "15:15 Queremos invitarte a participar de los beneficios que el PROGRAMA ÚNETE t…" at bounding box center [286, 113] width 79 height 152
click at [138, 107] on div "**********" at bounding box center [163, 101] width 138 height 45
click at [156, 90] on div "**********" at bounding box center [163, 101] width 138 height 45
click at [350, 46] on div "**********" at bounding box center [209, 95] width 384 height 191
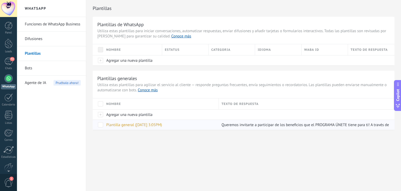
click at [100, 124] on span at bounding box center [100, 124] width 5 height 5
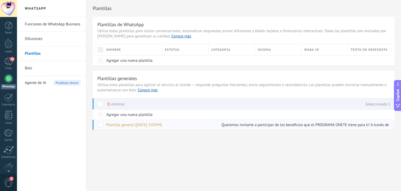
click at [101, 124] on span at bounding box center [100, 124] width 5 height 5
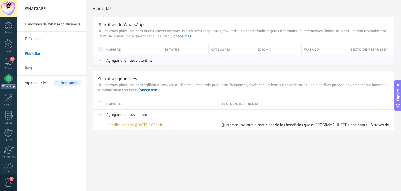
click at [133, 64] on div "Agregar una nueva plantilla" at bounding box center [132, 60] width 56 height 10
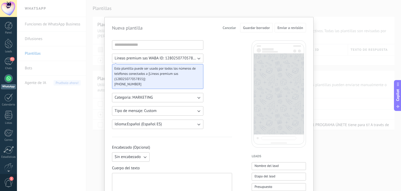
click at [328, 59] on div "Nueva plantilla Cancelar Guardar borrador Enviar a revisión Lineas premium sas …" at bounding box center [209, 95] width 384 height 191
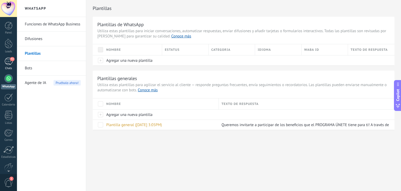
click at [9, 67] on div "Chats" at bounding box center [8, 68] width 15 height 3
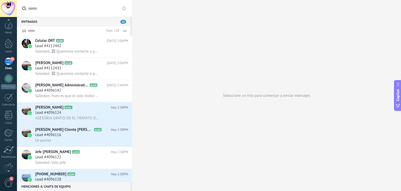
scroll to position [1, 0]
click at [7, 177] on div "1" at bounding box center [8, 181] width 17 height 17
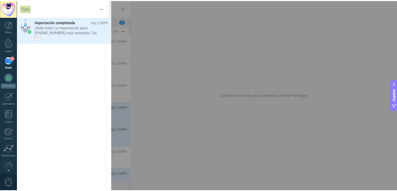
scroll to position [0, 0]
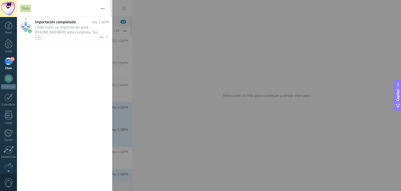
click at [77, 34] on span "¡Todo listo! La importación para +57 317 5050548 está completa. Tus datos de Wh…" at bounding box center [67, 32] width 64 height 15
click at [51, 31] on span "¡Todo listo! La importación para +57 317 5050548 está completa. Tus datos de Wh…" at bounding box center [67, 32] width 64 height 15
click at [9, 32] on div "Panel" at bounding box center [8, 32] width 15 height 3
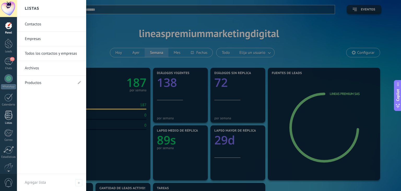
click at [6, 118] on div at bounding box center [9, 114] width 8 height 9
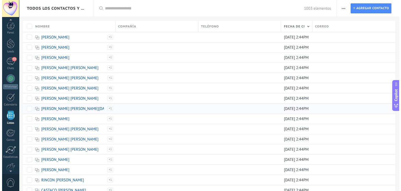
scroll to position [13, 0]
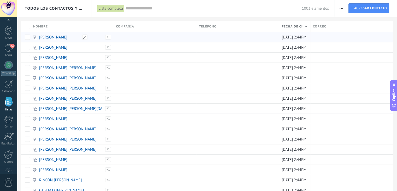
click at [55, 38] on link "[PERSON_NAME]" at bounding box center [53, 37] width 28 height 5
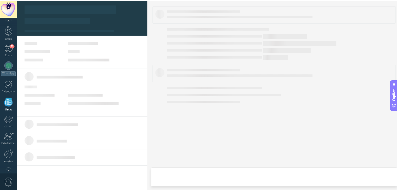
scroll to position [5, 0]
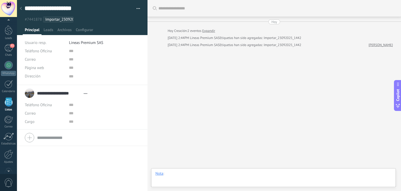
click at [176, 174] on div at bounding box center [273, 179] width 236 height 16
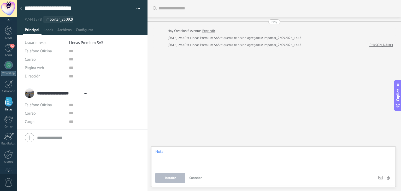
click at [218, 161] on div at bounding box center [273, 159] width 236 height 20
click at [21, 8] on icon at bounding box center [21, 8] width 2 height 3
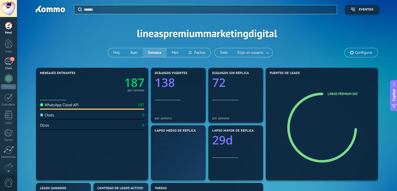
click at [10, 61] on div "72" at bounding box center [8, 61] width 8 height 8
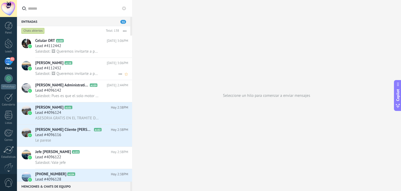
click at [66, 72] on span "Salesbot: 🖼 Queremos invitarte a participar de los beneficios que el PROGRAMA Ú…" at bounding box center [67, 73] width 64 height 5
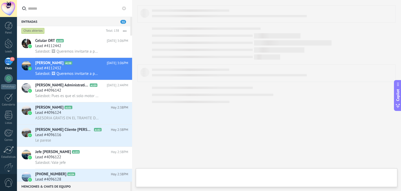
type textarea "**********"
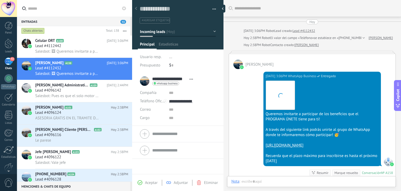
scroll to position [23, 0]
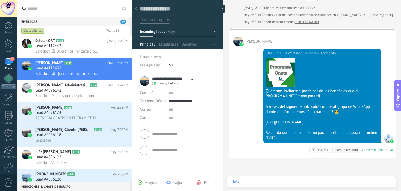
click at [280, 182] on div at bounding box center [311, 187] width 160 height 16
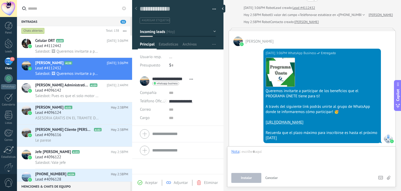
click at [393, 175] on div "Chat Correo Nota Tarea Nota : Instalar Cancelar Atajos – seleccionar acción – i…" at bounding box center [311, 166] width 169 height 41
click at [388, 178] on icon at bounding box center [388, 178] width 3 height 4
click at [0, 0] on input "file" at bounding box center [0, 0] width 0 height 0
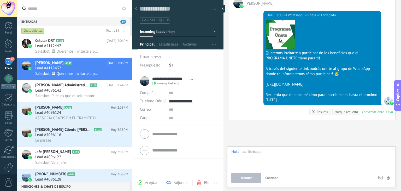
scroll to position [34, 0]
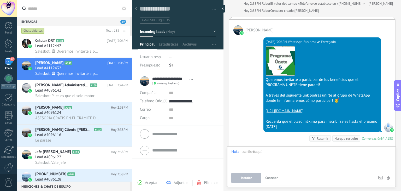
drag, startPoint x: 252, startPoint y: 67, endPoint x: 249, endPoint y: 69, distance: 3.8
click at [241, 70] on div "Hoy 3:06PM WhatsApp Business Entregado Descargar Queremos invitarte a participa…" at bounding box center [312, 91] width 167 height 112
drag, startPoint x: 345, startPoint y: 67, endPoint x: 359, endPoint y: 61, distance: 14.7
click at [359, 61] on div "Descargar" at bounding box center [322, 60] width 113 height 29
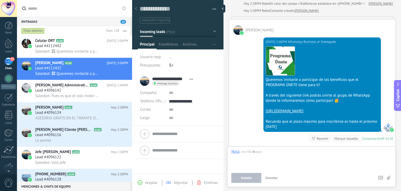
click at [387, 132] on div at bounding box center [388, 126] width 9 height 9
click at [253, 85] on div "Hoy 3:06PM WhatsApp Business Entregado Descargar Queremos invitarte a participa…" at bounding box center [312, 91] width 167 height 112
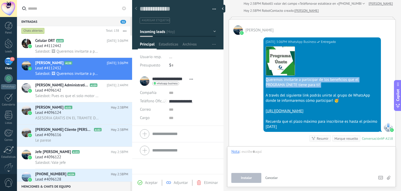
click at [253, 85] on div "Hoy 3:06PM WhatsApp Business Entregado Descargar Queremos invitarte a participa…" at bounding box center [312, 91] width 167 height 112
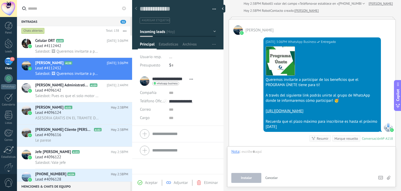
click at [351, 56] on div "Descargar" at bounding box center [322, 60] width 113 height 29
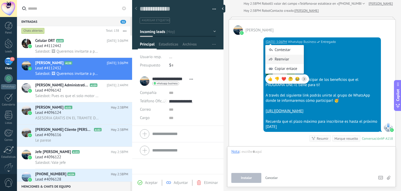
click at [280, 62] on div "Reenviar" at bounding box center [285, 59] width 38 height 9
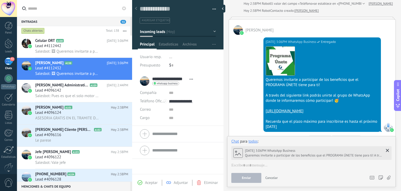
scroll to position [86, 0]
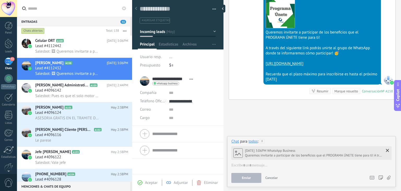
click at [265, 166] on div at bounding box center [311, 164] width 160 height 5
click at [388, 149] on icon at bounding box center [387, 150] width 3 height 3
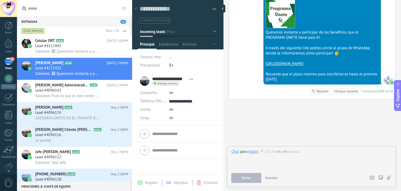
click at [389, 176] on icon at bounding box center [389, 177] width 4 height 4
click at [0, 0] on input "file" at bounding box center [0, 0] width 0 height 0
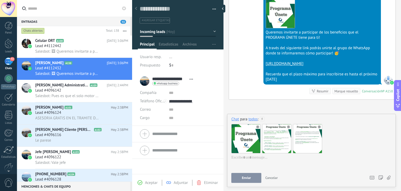
click at [250, 140] on div at bounding box center [245, 138] width 29 height 29
click at [246, 158] on div at bounding box center [310, 165] width 159 height 20
paste div
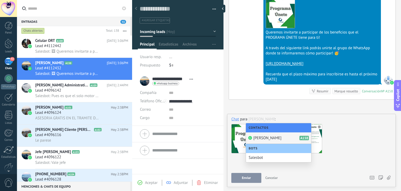
click at [264, 140] on div "Nicolás Corporativo A158" at bounding box center [278, 137] width 65 height 11
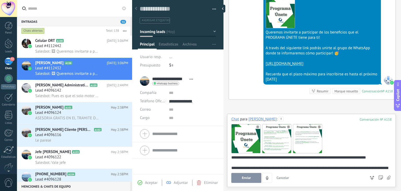
click at [246, 179] on span "Enviar" at bounding box center [246, 178] width 9 height 4
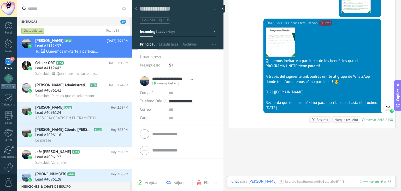
scroll to position [278, 0]
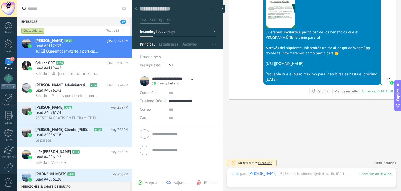
click at [263, 162] on span "Crear una" at bounding box center [266, 162] width 14 height 4
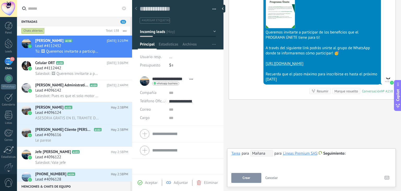
click at [272, 178] on span "Cancelar" at bounding box center [271, 177] width 13 height 4
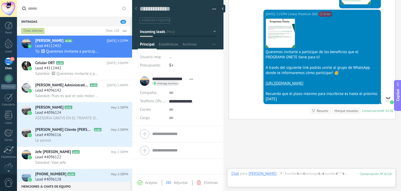
scroll to position [199, 0]
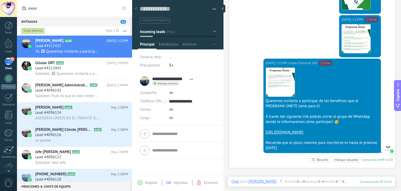
click at [273, 107] on div "Queremos invitarte a participar de los beneficios que el PROGRAMA ÚNETE tiene p…" at bounding box center [322, 103] width 113 height 10
click at [73, 74] on span "Salesbot: 🖼 Queremos invitarte a participar de los beneficios que el PROGRAMA Ú…" at bounding box center [67, 73] width 64 height 5
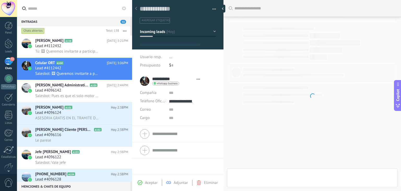
type textarea "**********"
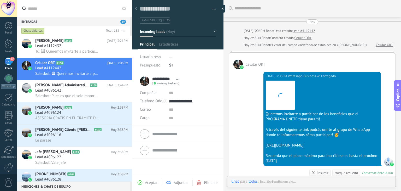
scroll to position [8, 0]
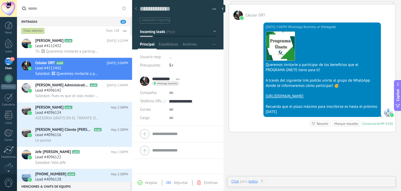
click at [287, 180] on div at bounding box center [311, 187] width 160 height 16
click at [388, 177] on icon at bounding box center [389, 177] width 4 height 4
click at [0, 0] on input "file" at bounding box center [0, 0] width 0 height 0
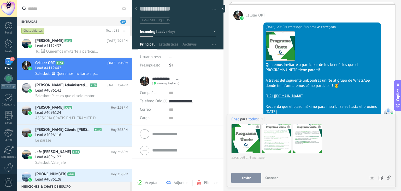
click at [250, 139] on div at bounding box center [245, 138] width 29 height 29
click at [241, 157] on div at bounding box center [311, 165] width 160 height 20
paste div
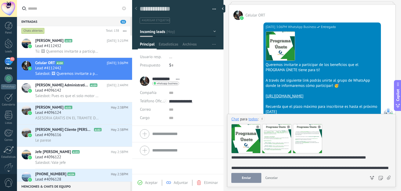
click at [247, 180] on button "Enviar" at bounding box center [246, 178] width 30 height 10
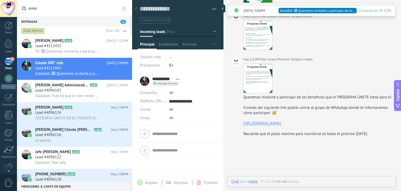
scroll to position [215, 0]
click at [68, 96] on span "Salesbot: Pues es que el solo motor vale 600 Hay cobre unos 40 kilos yo creo Ha…" at bounding box center [67, 95] width 64 height 5
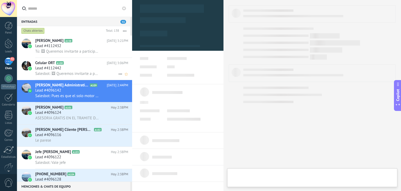
click at [73, 72] on span "Salesbot: 🖼 Queremos invitarte a participar de los beneficios que el PROGRAMA Ú…" at bounding box center [67, 73] width 64 height 5
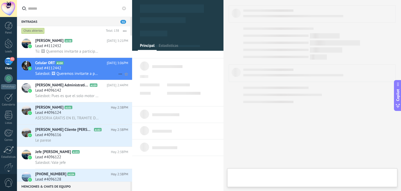
type textarea "**********"
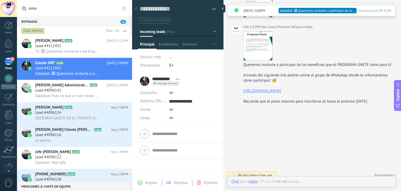
scroll to position [241, 0]
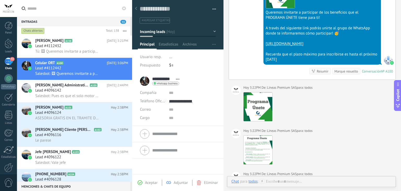
scroll to position [49, 0]
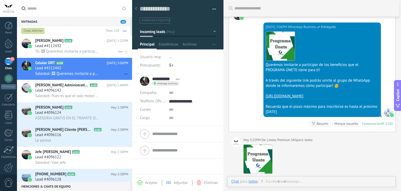
click at [76, 46] on div "Lead #4112432" at bounding box center [81, 45] width 93 height 5
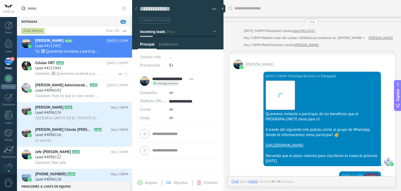
scroll to position [224, 0]
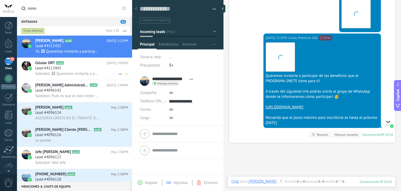
click at [84, 73] on span "Salesbot: 🖼 Queremos invitarte a participar de los beneficios que el PROGRAMA Ú…" at bounding box center [67, 73] width 64 height 5
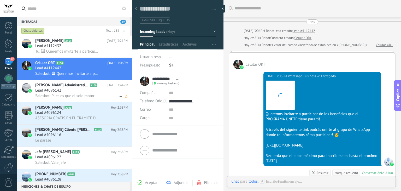
scroll to position [23, 0]
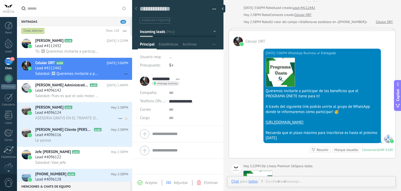
click at [74, 110] on icon at bounding box center [76, 107] width 5 height 5
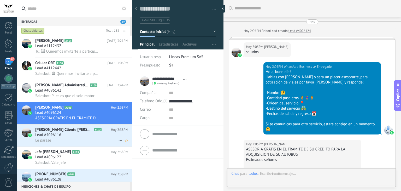
scroll to position [8, 0]
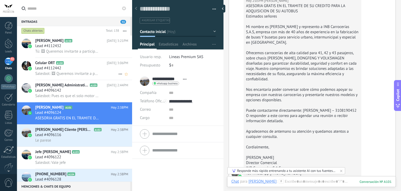
click at [59, 68] on span "Lead #4112442" at bounding box center [48, 68] width 26 height 5
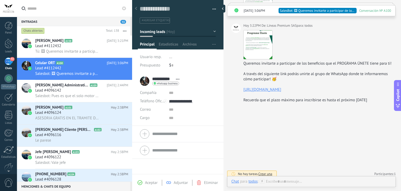
scroll to position [241, 0]
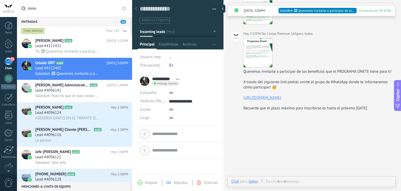
click at [336, 51] on div "Descargar" at bounding box center [318, 52] width 150 height 29
click at [165, 43] on span "Estadísticas" at bounding box center [169, 46] width 20 height 8
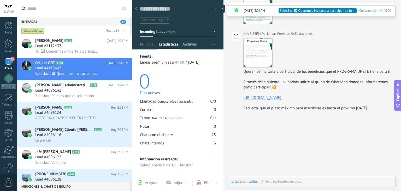
click at [186, 46] on span "Archivos" at bounding box center [190, 46] width 14 height 8
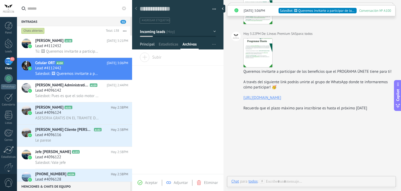
click at [144, 42] on span "Principal" at bounding box center [147, 46] width 15 height 8
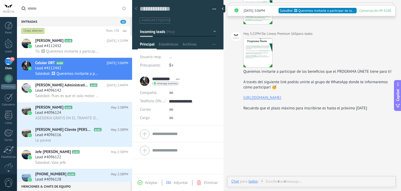
click at [211, 36] on button "Incoming leads" at bounding box center [178, 31] width 76 height 9
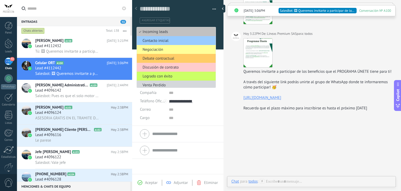
click at [218, 95] on li "**********" at bounding box center [177, 99] width 91 height 53
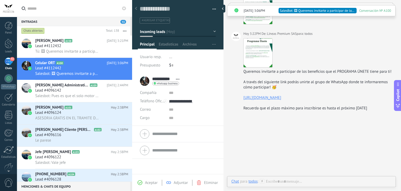
click at [155, 184] on span "Aceptar" at bounding box center [151, 182] width 13 height 5
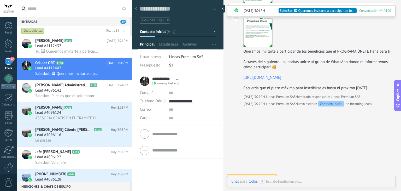
scroll to position [283, 0]
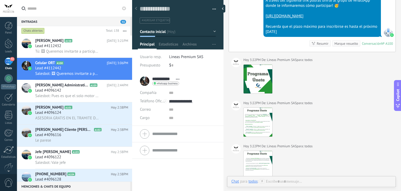
scroll to position [126, 0]
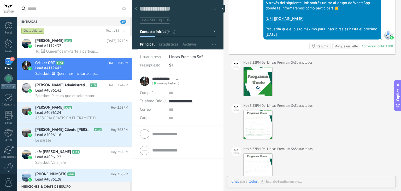
drag, startPoint x: 258, startPoint y: 83, endPoint x: 311, endPoint y: 83, distance: 53.0
click at [311, 83] on div "Descargar" at bounding box center [318, 81] width 150 height 29
click at [315, 86] on div "Descargar" at bounding box center [318, 81] width 150 height 29
drag, startPoint x: 311, startPoint y: 93, endPoint x: 310, endPoint y: 97, distance: 3.8
click at [311, 93] on div "Descargar" at bounding box center [318, 81] width 150 height 29
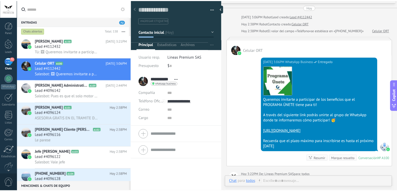
scroll to position [0, 0]
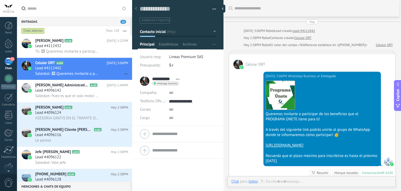
click at [8, 109] on div "Panel Leads 72 Chats WhatsApp Clientes" at bounding box center [8, 111] width 17 height 179
click at [9, 112] on div at bounding box center [9, 114] width 8 height 9
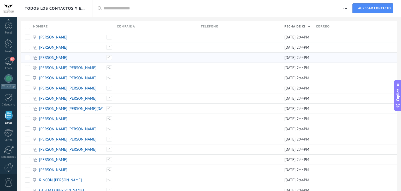
scroll to position [13, 0]
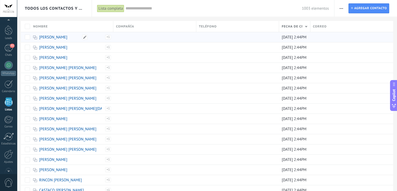
click at [67, 37] on link "[PERSON_NAME]" at bounding box center [53, 37] width 28 height 5
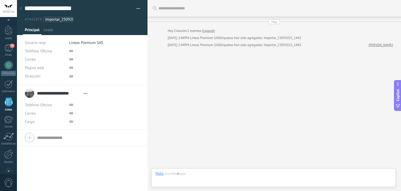
scroll to position [5, 0]
click at [4, 48] on div "72" at bounding box center [8, 48] width 8 height 8
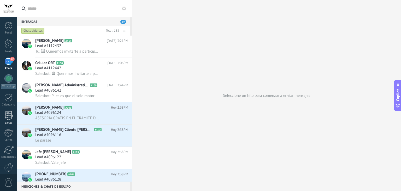
click at [5, 118] on div at bounding box center [9, 114] width 8 height 9
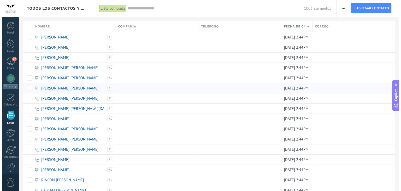
scroll to position [13, 0]
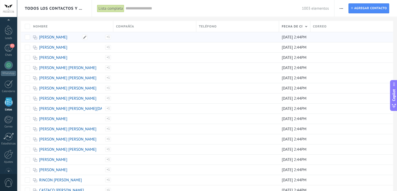
click at [64, 38] on link "[PERSON_NAME]" at bounding box center [53, 37] width 28 height 5
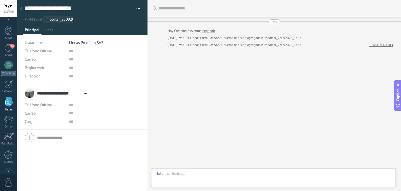
scroll to position [5, 0]
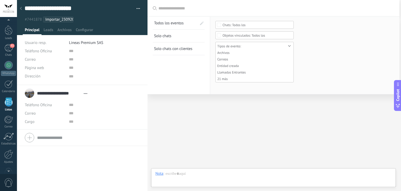
click at [177, 8] on div "Buscar Todos los eventos Solo chats Solo chats con clientes Guardar Ninguno Cha…" at bounding box center [274, 8] width 252 height 17
click at [211, 144] on div "Todos los eventos Buscar Todos los eventos Solo chats Solo chats con clientes G…" at bounding box center [274, 95] width 252 height 191
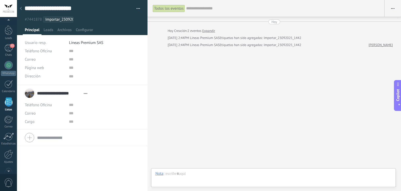
click at [347, 94] on div "Todos los eventos Buscar Mostrar milisegundos Mostrar etiquetas de chats Carga …" at bounding box center [275, 95] width 254 height 191
click at [196, 173] on div at bounding box center [273, 179] width 236 height 16
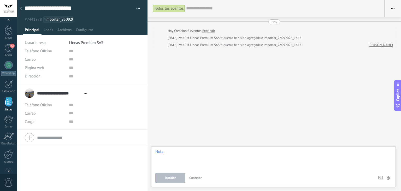
click at [184, 155] on div at bounding box center [273, 159] width 236 height 20
click at [205, 130] on div "Todos los eventos Buscar Mostrar milisegundos Mostrar etiquetas de chats Carga …" at bounding box center [275, 95] width 254 height 191
click at [365, 155] on div at bounding box center [273, 159] width 236 height 20
click at [4, 45] on div "72" at bounding box center [8, 48] width 8 height 8
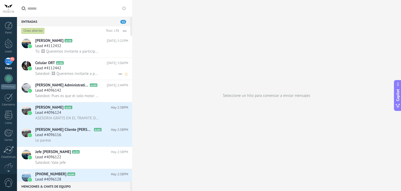
click at [118, 75] on icon at bounding box center [120, 74] width 6 height 6
click at [97, 64] on div at bounding box center [200, 95] width 401 height 191
click at [82, 69] on div "Lead #4112442" at bounding box center [81, 68] width 93 height 5
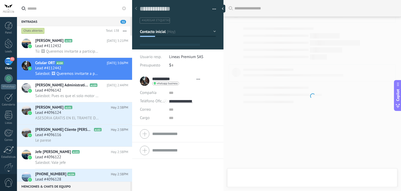
type textarea "**********"
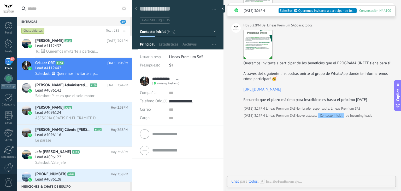
scroll to position [283, 0]
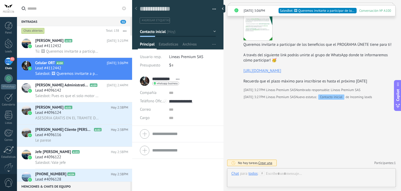
click at [264, 164] on span "Crear una" at bounding box center [266, 162] width 14 height 4
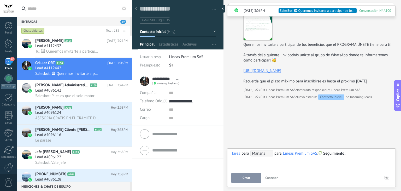
click at [328, 152] on span "Seguimiento" at bounding box center [334, 153] width 22 height 5
click at [321, 129] on div at bounding box center [200, 95] width 401 height 191
click at [269, 180] on button "Cancelar" at bounding box center [271, 178] width 17 height 10
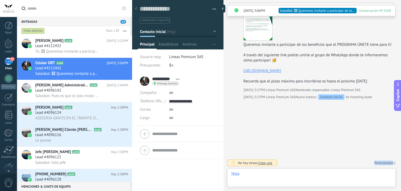
click at [372, 180] on div at bounding box center [311, 179] width 160 height 16
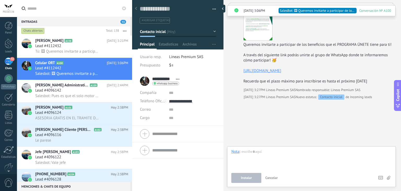
click at [389, 177] on icon at bounding box center [388, 178] width 3 height 4
click at [0, 0] on input "file" at bounding box center [0, 0] width 0 height 0
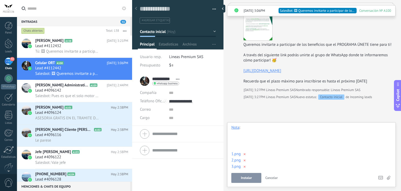
click at [274, 142] on div at bounding box center [311, 135] width 160 height 20
click at [244, 137] on div at bounding box center [311, 135] width 160 height 20
paste div
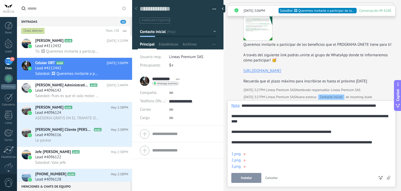
click at [243, 178] on span "Instalar" at bounding box center [246, 178] width 11 height 4
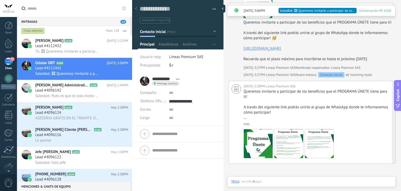
scroll to position [317, 0]
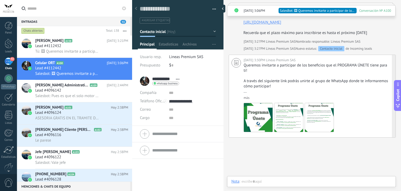
click at [247, 100] on link "más" at bounding box center [247, 97] width 6 height 4
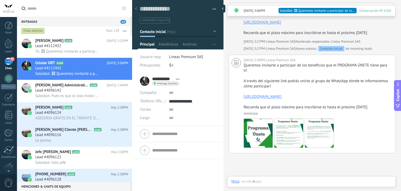
scroll to position [369, 0]
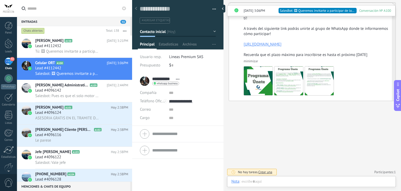
click at [234, 13] on use at bounding box center [236, 10] width 4 height 5
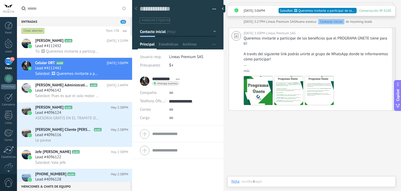
click at [240, 54] on div at bounding box center [236, 68] width 9 height 75
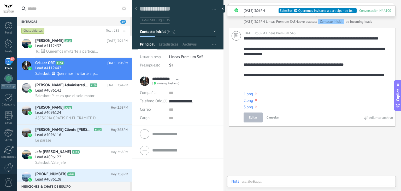
scroll to position [360, 0]
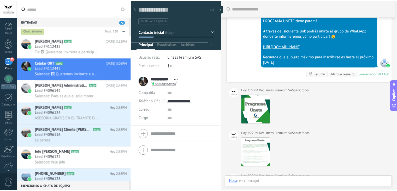
scroll to position [0, 0]
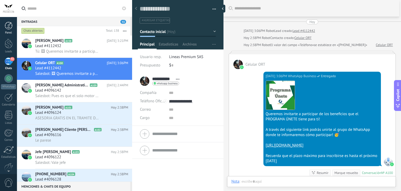
click at [6, 28] on div at bounding box center [9, 26] width 8 height 8
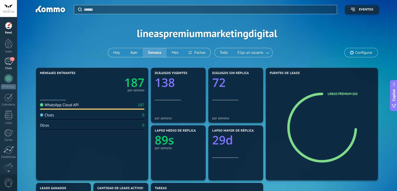
click at [7, 62] on div "72" at bounding box center [8, 61] width 8 height 8
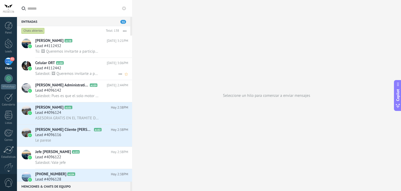
click at [75, 73] on span "Salesbot: 🖼 Queremos invitarte a participar de los beneficios que el PROGRAMA Ú…" at bounding box center [67, 73] width 64 height 5
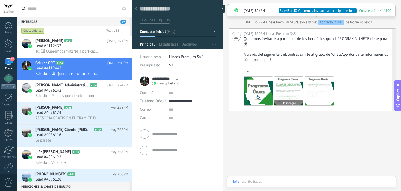
scroll to position [343, 0]
click at [373, 9] on span "Conversación № A100" at bounding box center [375, 10] width 32 height 5
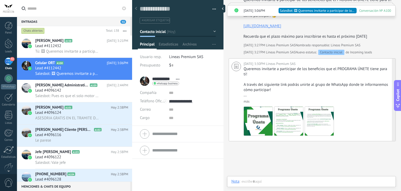
scroll to position [369, 0]
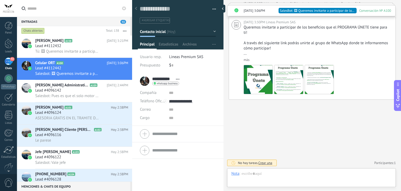
click at [380, 162] on link "Participantes: 1" at bounding box center [385, 162] width 21 height 4
click at [259, 177] on div at bounding box center [311, 179] width 160 height 16
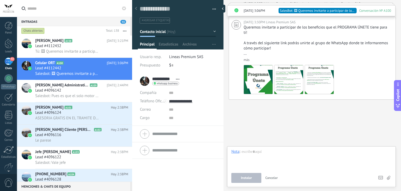
click at [194, 126] on div "Compañía Teléfono Oficina Ofic. directo Celular Fax Casa Otro Teléfono Oficina …" at bounding box center [177, 134] width 91 height 16
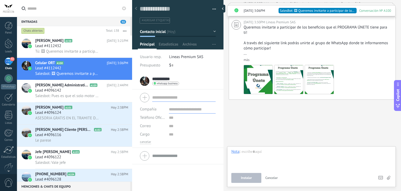
click at [167, 46] on span "Estadísticas" at bounding box center [169, 46] width 20 height 8
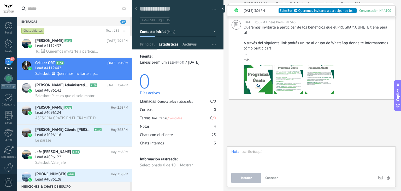
click at [183, 43] on span "Archivos" at bounding box center [190, 46] width 14 height 8
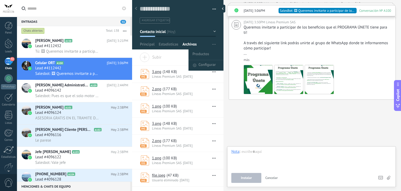
click at [213, 44] on icon "button" at bounding box center [213, 44] width 3 height 1
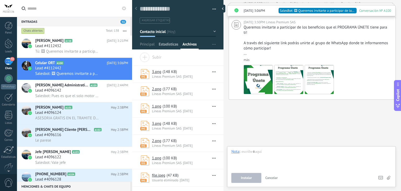
click at [167, 42] on span "Estadísticas" at bounding box center [169, 46] width 20 height 8
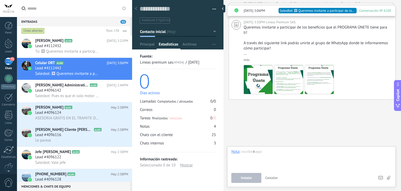
click at [148, 40] on div at bounding box center [178, 23] width 92 height 53
click at [148, 45] on span "Principal" at bounding box center [147, 46] width 15 height 8
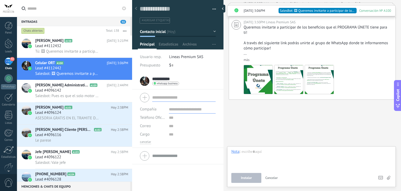
click at [216, 33] on div at bounding box center [178, 23] width 92 height 53
click at [212, 31] on button "Contacto inicial" at bounding box center [178, 31] width 76 height 9
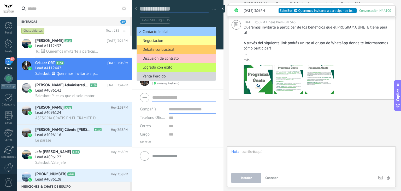
drag, startPoint x: 205, startPoint y: 9, endPoint x: 210, endPoint y: 10, distance: 5.1
click at [206, 9] on textarea at bounding box center [174, 9] width 69 height 8
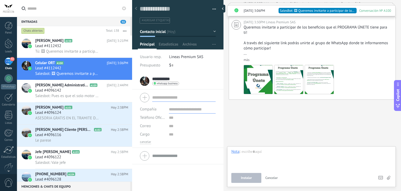
click at [213, 10] on span "button" at bounding box center [215, 9] width 4 height 1
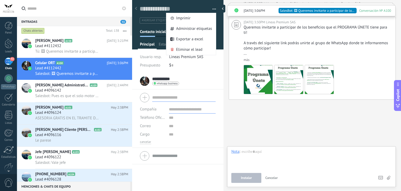
click at [213, 10] on span "button" at bounding box center [215, 9] width 4 height 1
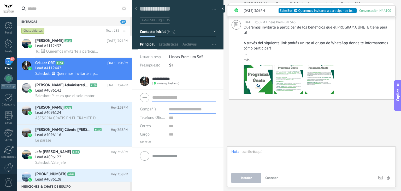
click at [10, 63] on div "72" at bounding box center [8, 61] width 8 height 8
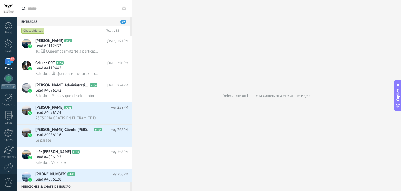
click at [10, 63] on div "72" at bounding box center [8, 61] width 8 height 8
click at [121, 18] on div "Entradas 72" at bounding box center [73, 21] width 113 height 9
click at [123, 20] on span "72" at bounding box center [123, 22] width 6 height 4
click at [49, 43] on div "[PERSON_NAME] A158 [DATE] 3:21PM Lead #4112432 Tú: 🖼 Queremos invitarte a parti…" at bounding box center [83, 47] width 97 height 22
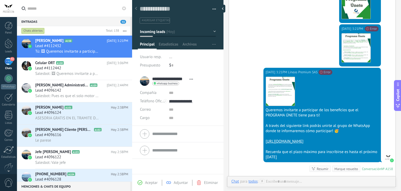
scroll to position [146, 0]
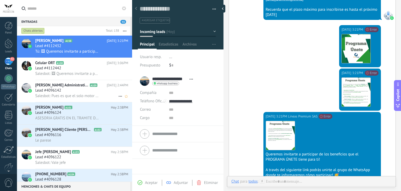
click at [69, 87] on span "[PERSON_NAME] Administrativo" at bounding box center [62, 85] width 54 height 5
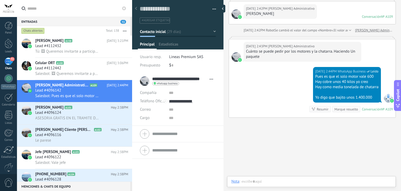
scroll to position [1105, 0]
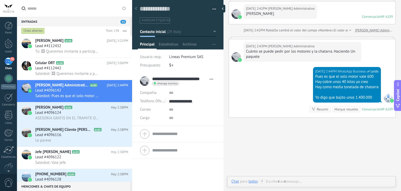
click at [337, 111] on div "Marque resuelto" at bounding box center [347, 109] width 24 height 5
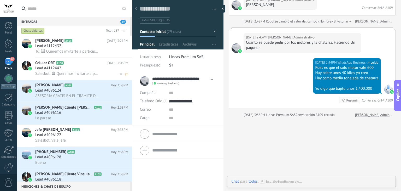
click at [77, 71] on div "Lead #4112442" at bounding box center [81, 68] width 93 height 5
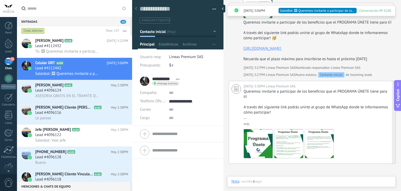
scroll to position [317, 0]
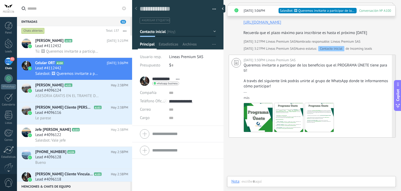
click at [295, 100] on div "Queremos invitarte a participar de los beneficios que el PROGRAMA ÚNETE tiene p…" at bounding box center [318, 81] width 148 height 37
type textarea "**********"
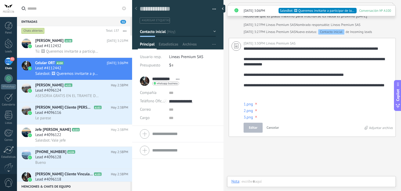
click at [308, 132] on div "Editar Cancelar" at bounding box center [304, 128] width 121 height 10
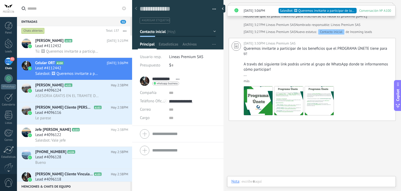
click at [275, 182] on div at bounding box center [311, 187] width 160 height 16
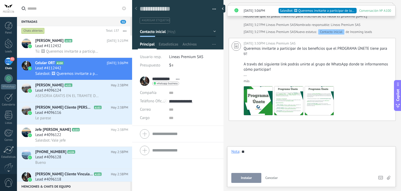
click at [279, 151] on div "**" at bounding box center [311, 159] width 160 height 20
click at [255, 178] on button "Instalar" at bounding box center [246, 178] width 30 height 10
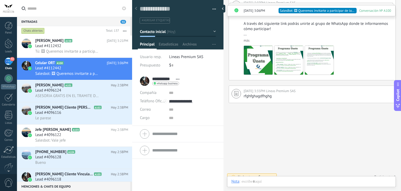
scroll to position [392, 0]
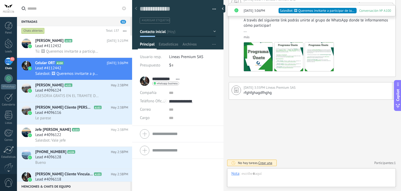
click at [261, 91] on span "rfghfghagdfhghg" at bounding box center [258, 92] width 28 height 5
type textarea "**********"
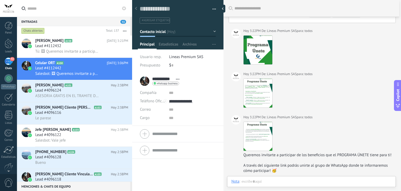
scroll to position [123, 0]
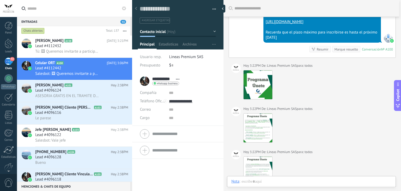
click at [306, 111] on span "todos" at bounding box center [309, 108] width 8 height 5
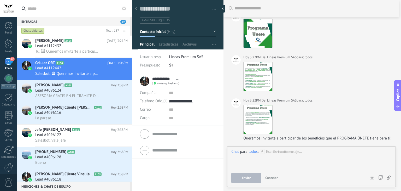
scroll to position [176, 0]
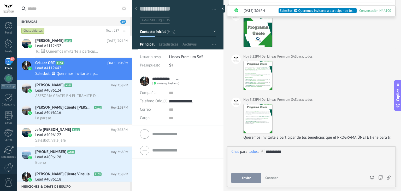
click at [250, 179] on span "Enviar" at bounding box center [246, 178] width 9 height 4
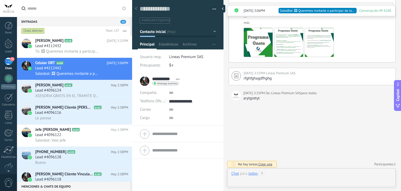
click at [291, 174] on div at bounding box center [311, 179] width 160 height 16
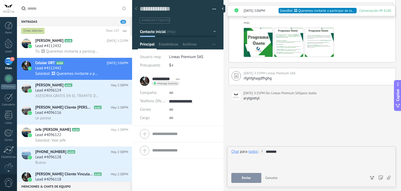
click at [251, 178] on button "Enviar" at bounding box center [246, 178] width 30 height 10
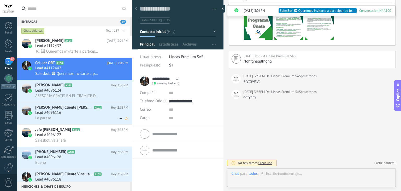
click at [61, 107] on span "[PERSON_NAME] Cliente [PERSON_NAME]" at bounding box center [64, 107] width 58 height 5
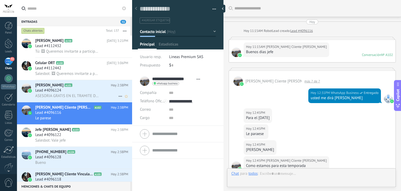
scroll to position [168, 0]
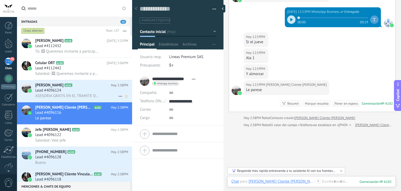
click at [65, 92] on div "Lead #4096124" at bounding box center [81, 90] width 93 height 5
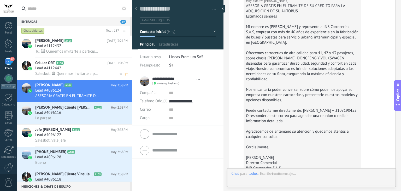
scroll to position [8, 0]
click at [73, 70] on div "Lead #4112442" at bounding box center [81, 68] width 93 height 5
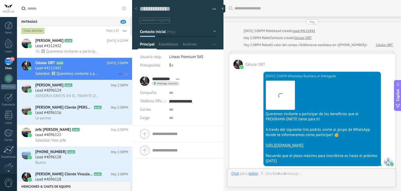
scroll to position [23, 0]
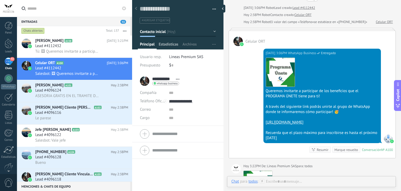
click at [172, 44] on span "Estadísticas" at bounding box center [169, 46] width 20 height 8
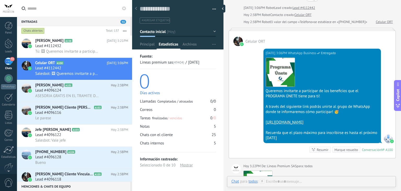
click at [5, 67] on div "Chats" at bounding box center [8, 68] width 15 height 3
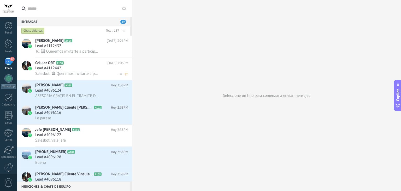
click at [62, 68] on h3 "Lead #4112442" at bounding box center [49, 68] width 28 height 5
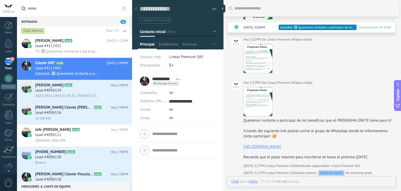
scroll to position [180, 0]
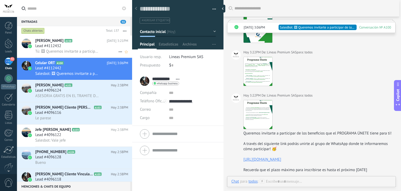
click at [67, 53] on span "Tú: 🖼 Queremos invitarte a participar de los beneficios que el PROGRAMA ÚNETE t…" at bounding box center [67, 51] width 64 height 5
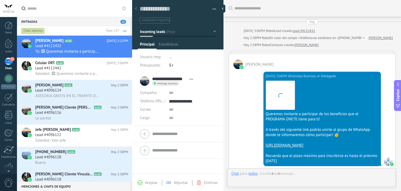
scroll to position [224, 0]
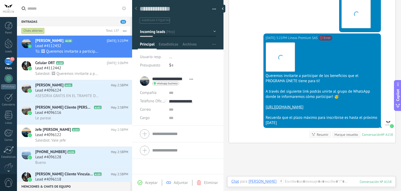
click at [125, 30] on button "button" at bounding box center [124, 30] width 11 height 9
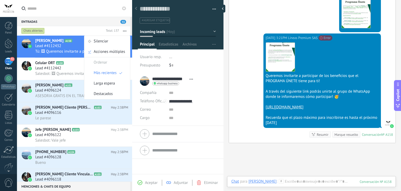
click at [125, 30] on button "button" at bounding box center [124, 30] width 11 height 9
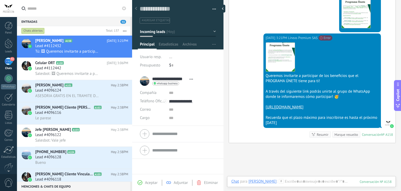
click at [11, 65] on div "72" at bounding box center [8, 61] width 8 height 8
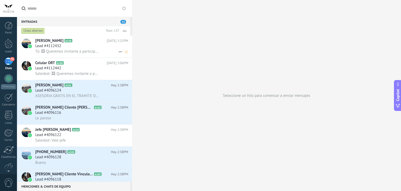
click at [74, 48] on div "Lead #4112432" at bounding box center [81, 45] width 93 height 5
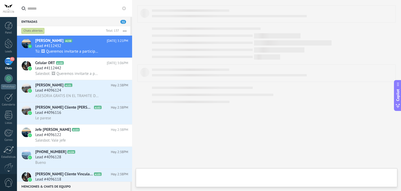
type textarea "**********"
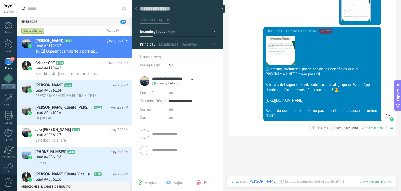
scroll to position [224, 0]
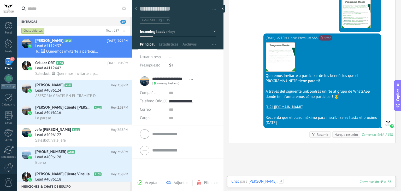
click at [311, 181] on div at bounding box center [311, 187] width 160 height 16
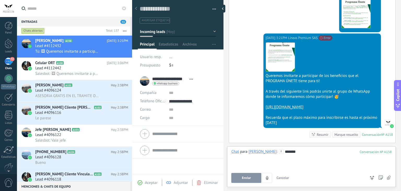
click at [248, 178] on span "Enviar" at bounding box center [246, 178] width 9 height 4
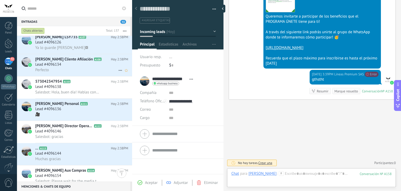
scroll to position [209, 0]
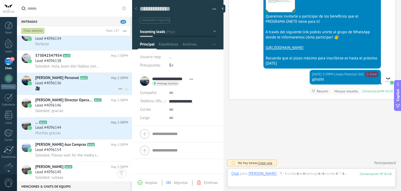
click at [62, 91] on div "🎥" at bounding box center [81, 88] width 93 height 5
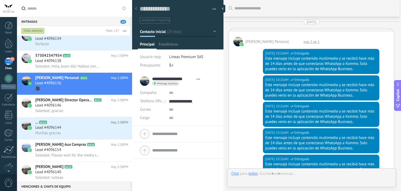
type textarea "**********"
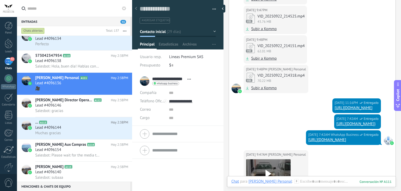
scroll to position [1921, 0]
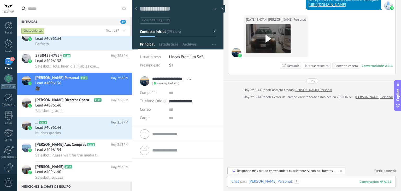
click at [308, 181] on div at bounding box center [311, 187] width 160 height 16
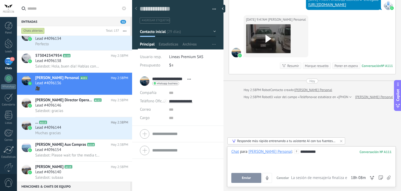
click at [246, 180] on button "Enviar" at bounding box center [246, 178] width 30 height 10
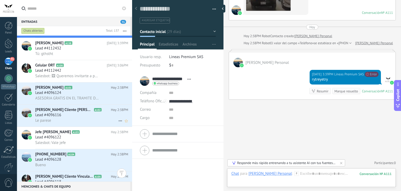
scroll to position [0, 0]
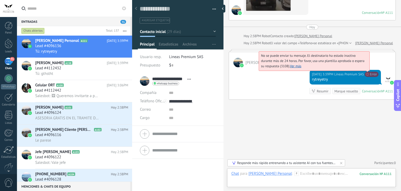
click at [365, 68] on span "No se puede enviar tu mensaje. El destinatario ha estado inactivo durante más d…" at bounding box center [312, 60] width 103 height 15
click at [294, 68] on link "Ver más" at bounding box center [295, 66] width 11 height 4
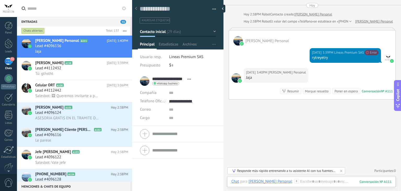
scroll to position [1988, 0]
click at [300, 181] on div at bounding box center [311, 187] width 160 height 16
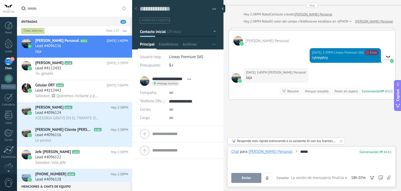
click at [245, 179] on span "Enviar" at bounding box center [246, 178] width 9 height 4
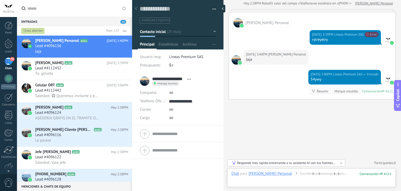
scroll to position [2009, 0]
click at [69, 92] on div "Lead #4112442" at bounding box center [81, 90] width 93 height 5
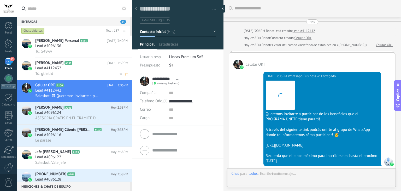
click at [68, 71] on div "Tú: gthstht" at bounding box center [81, 73] width 93 height 5
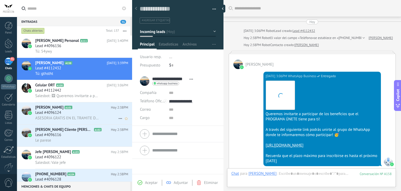
scroll to position [293, 0]
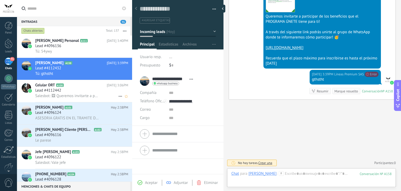
click at [79, 95] on span "Salesbot: 🖼 Queremos invitarte a participar de los beneficios que el PROGRAMA Ú…" at bounding box center [67, 95] width 64 height 5
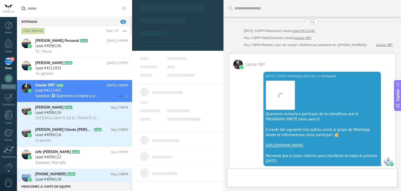
type textarea "**********"
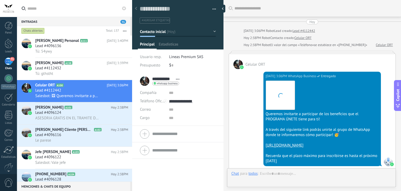
scroll to position [8, 0]
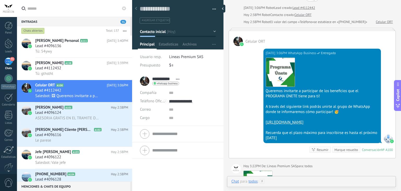
click at [296, 184] on div at bounding box center [311, 187] width 160 height 16
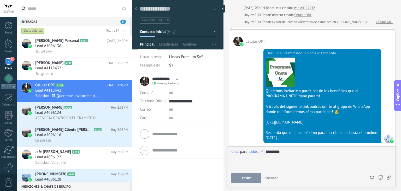
click at [250, 175] on button "Enviar" at bounding box center [246, 178] width 30 height 10
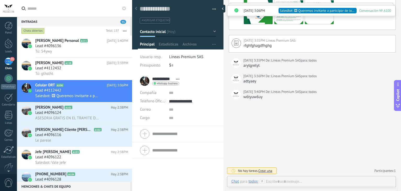
scroll to position [334, 0]
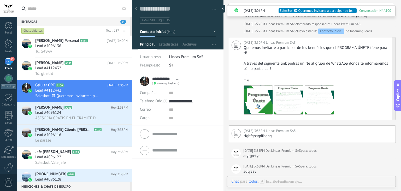
click at [244, 82] on link "más" at bounding box center [247, 80] width 6 height 4
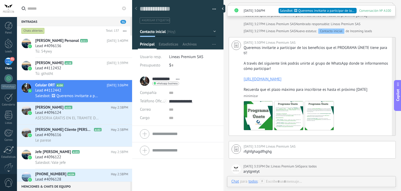
drag, startPoint x: 244, startPoint y: 62, endPoint x: 269, endPoint y: 110, distance: 54.0
click at [269, 92] on div "Queremos invitarte a participar de los beneficios que el PROGRAMA ÚNETE tiene p…" at bounding box center [317, 68] width 147 height 47
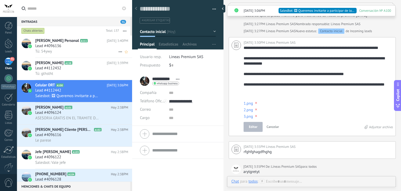
click at [55, 48] on span "Lead #4096136" at bounding box center [48, 45] width 26 height 5
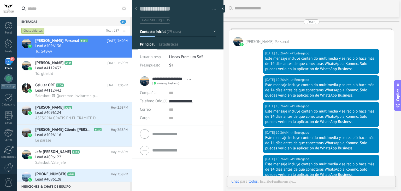
type textarea "**********"
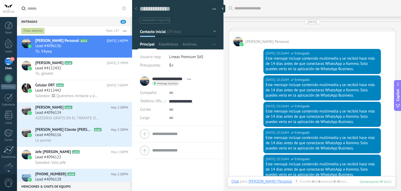
scroll to position [8, 0]
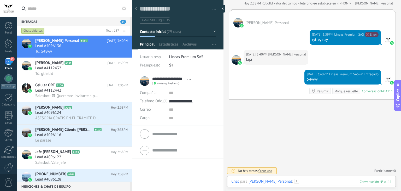
click at [300, 180] on div at bounding box center [311, 187] width 160 height 16
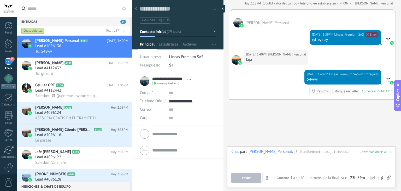
click at [387, 177] on icon at bounding box center [389, 177] width 4 height 4
click at [0, 0] on input "file" at bounding box center [0, 0] width 0 height 0
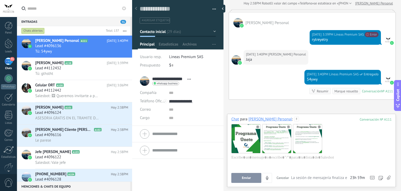
click at [244, 141] on div at bounding box center [245, 138] width 29 height 29
click at [241, 159] on div at bounding box center [311, 165] width 160 height 20
paste div
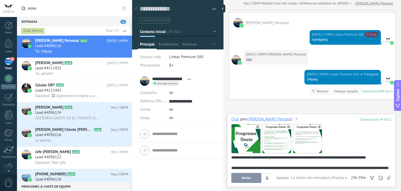
click at [249, 176] on span "Enviar" at bounding box center [246, 178] width 9 height 4
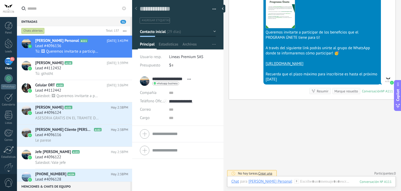
scroll to position [2053, 0]
drag, startPoint x: 265, startPoint y: 106, endPoint x: 319, endPoint y: 156, distance: 74.1
click at [319, 82] on div "Descargar Queremos invitarte a participar de los beneficios que el PROGRAMA ÚNE…" at bounding box center [322, 39] width 113 height 85
copy div "Queremos invitarte a participar de los beneficios que el PROGRAMA ÚNETE tiene p…"
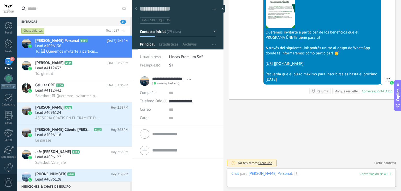
click at [306, 174] on div at bounding box center [311, 179] width 160 height 16
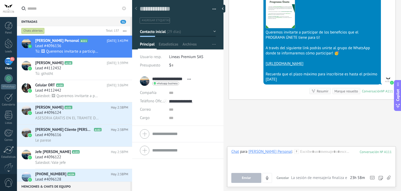
click at [387, 178] on div "Enviar Cancelar Rastrear clics en links ? Reducir links largos y rastrear clics…" at bounding box center [311, 178] width 160 height 10
click at [388, 178] on use at bounding box center [389, 177] width 4 height 4
click at [0, 0] on input "file" at bounding box center [0, 0] width 0 height 0
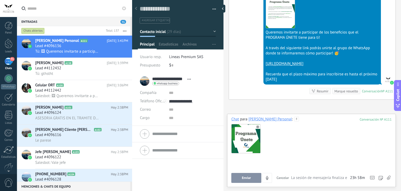
paste div
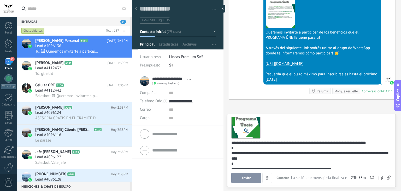
scroll to position [28, 0]
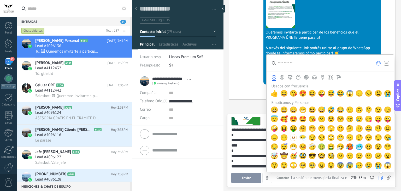
click at [387, 179] on use at bounding box center [389, 177] width 4 height 4
click at [0, 0] on input "file" at bounding box center [0, 0] width 0 height 0
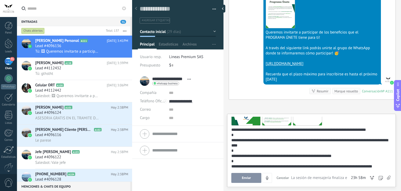
click at [248, 176] on span "Enviar" at bounding box center [246, 178] width 9 height 4
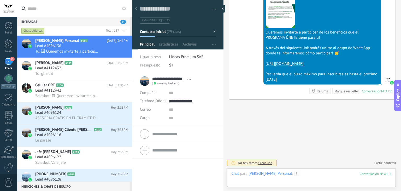
click at [303, 175] on div at bounding box center [311, 179] width 160 height 16
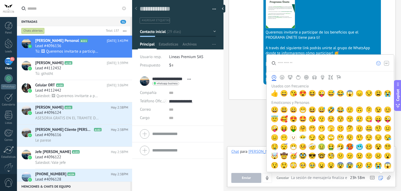
click at [389, 178] on icon at bounding box center [389, 177] width 4 height 4
click at [0, 0] on input "file" at bounding box center [0, 0] width 0 height 0
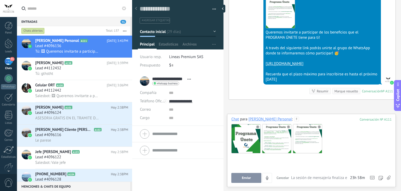
paste div
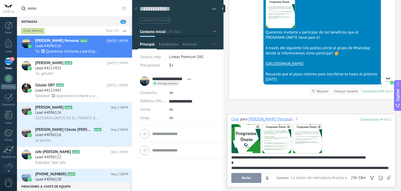
click at [245, 176] on span "Enviar" at bounding box center [246, 178] width 9 height 4
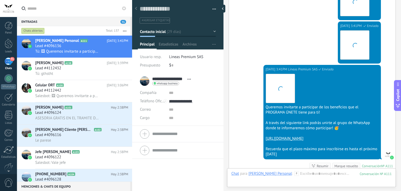
scroll to position [2505, 0]
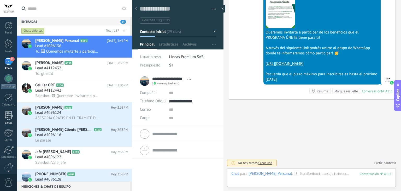
click at [9, 114] on div at bounding box center [9, 114] width 8 height 9
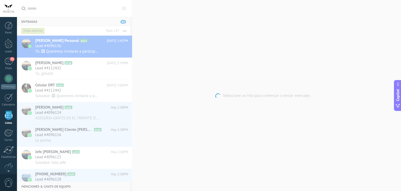
scroll to position [13, 0]
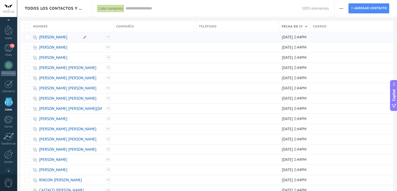
click at [61, 39] on link "[PERSON_NAME]" at bounding box center [53, 37] width 28 height 5
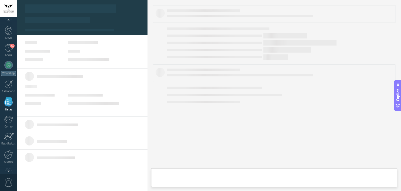
type textarea "***"
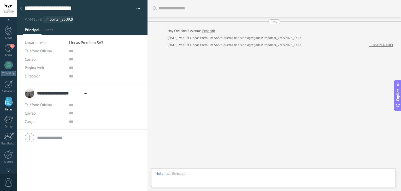
scroll to position [5, 0]
click at [186, 173] on div at bounding box center [273, 179] width 236 height 16
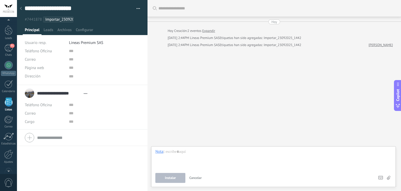
click at [388, 176] on icon at bounding box center [388, 178] width 3 height 4
click at [0, 0] on input "file" at bounding box center [0, 0] width 0 height 0
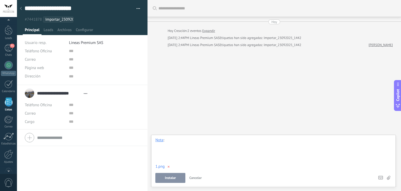
click at [194, 149] on div at bounding box center [273, 147] width 236 height 20
paste div
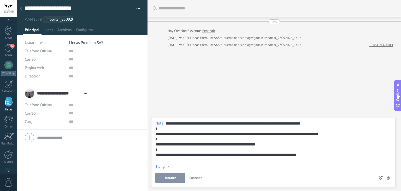
click at [261, 89] on div "Buscar Carga más [DATE] [DATE] Creación: 2 eventos Expandir [DATE] 2:44PM Linea…" at bounding box center [275, 95] width 254 height 191
click at [211, 31] on link "Expandir" at bounding box center [208, 30] width 13 height 5
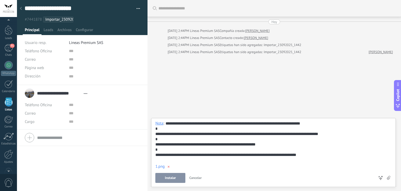
click at [231, 164] on div "1.png ×" at bounding box center [273, 166] width 236 height 5
drag, startPoint x: 324, startPoint y: 159, endPoint x: 279, endPoint y: 158, distance: 44.9
click at [204, 137] on div "**********" at bounding box center [273, 152] width 236 height 62
click at [170, 168] on div "1.png ×" at bounding box center [273, 166] width 236 height 11
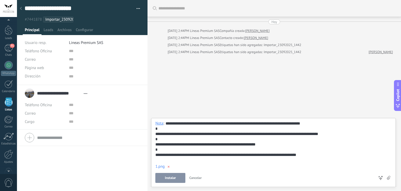
click at [170, 167] on span "×" at bounding box center [169, 166] width 8 height 12
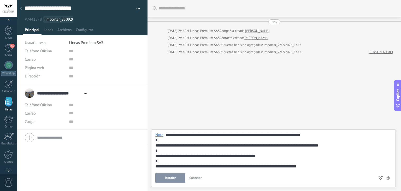
drag, startPoint x: 314, startPoint y: 168, endPoint x: 279, endPoint y: 153, distance: 38.6
click at [279, 153] on div "**********" at bounding box center [273, 157] width 236 height 50
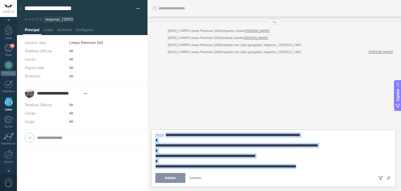
drag, startPoint x: 165, startPoint y: 134, endPoint x: 337, endPoint y: 170, distance: 175.8
click at [337, 170] on div "**********" at bounding box center [273, 157] width 236 height 50
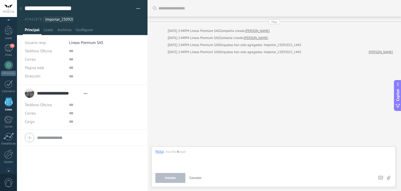
click at [351, 102] on div "Buscar Carga más [DATE] [DATE] 2:44PM Lineas Premium SAS Compañía creada: [PERS…" at bounding box center [275, 95] width 254 height 191
click at [159, 155] on div at bounding box center [273, 159] width 236 height 20
click at [159, 152] on div "Nota" at bounding box center [159, 151] width 8 height 5
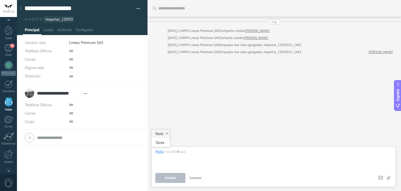
click at [164, 137] on div "Nota" at bounding box center [160, 133] width 19 height 9
click at [158, 153] on div "Nota" at bounding box center [159, 151] width 8 height 5
click at [160, 142] on div "Tarea" at bounding box center [160, 142] width 19 height 9
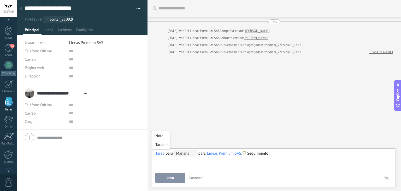
click at [160, 152] on div "Tarea" at bounding box center [159, 153] width 9 height 5
click at [162, 136] on div "Nota" at bounding box center [160, 135] width 19 height 9
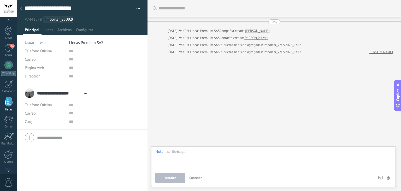
click at [172, 172] on div "Nota : Instalar Cancelar Atajos – seleccionar acción – insertar valor del campo…" at bounding box center [273, 166] width 236 height 34
click at [196, 180] on button "Cancelar" at bounding box center [195, 178] width 17 height 10
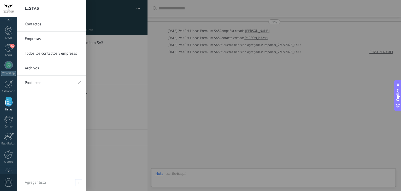
click at [6, 102] on div at bounding box center [9, 101] width 8 height 9
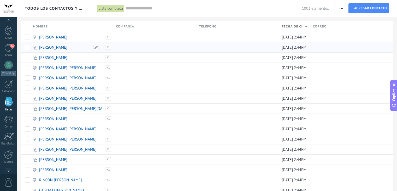
drag, startPoint x: 73, startPoint y: 46, endPoint x: 68, endPoint y: 47, distance: 4.9
click at [67, 47] on link "[PERSON_NAME]" at bounding box center [53, 47] width 28 height 5
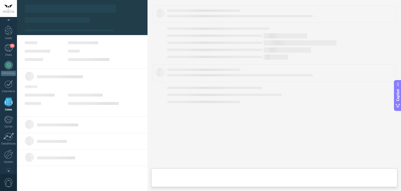
type textarea "***"
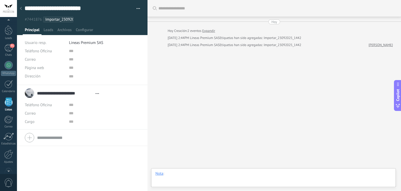
click at [191, 175] on div at bounding box center [273, 179] width 236 height 16
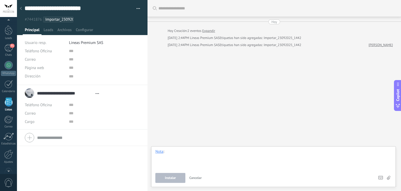
click at [217, 157] on div at bounding box center [273, 159] width 236 height 20
click at [248, 110] on div "Buscar Carga más [DATE] [DATE] Creación: 2 eventos Expandir [DATE] 2:44PM Linea…" at bounding box center [275, 95] width 254 height 191
click at [381, 177] on icon at bounding box center [380, 178] width 5 height 4
click at [179, 156] on div at bounding box center [273, 159] width 236 height 20
click at [390, 179] on div "Instalar Cancelar Atajos – seleccionar acción – insertar valor del campo Kommo …" at bounding box center [273, 178] width 236 height 10
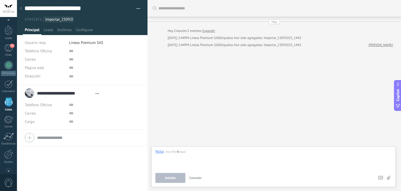
click at [390, 178] on icon at bounding box center [388, 178] width 3 height 4
click at [0, 0] on input "file" at bounding box center [0, 0] width 0 height 0
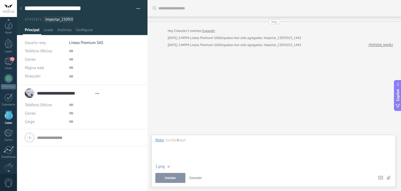
scroll to position [5, 0]
click at [203, 143] on div at bounding box center [273, 147] width 236 height 20
paste div
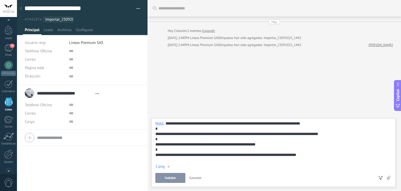
click at [170, 179] on span "Instalar" at bounding box center [170, 178] width 11 height 4
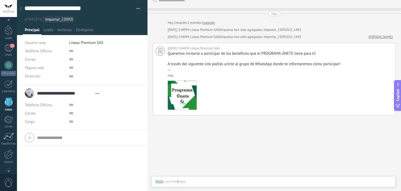
scroll to position [0, 0]
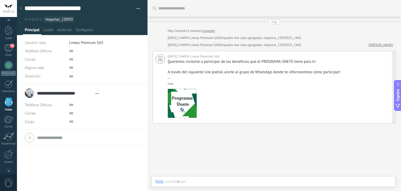
click at [310, 109] on div "Descargar" at bounding box center [280, 103] width 225 height 32
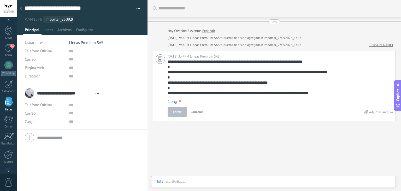
click at [287, 128] on div "**********" at bounding box center [275, 106] width 254 height 212
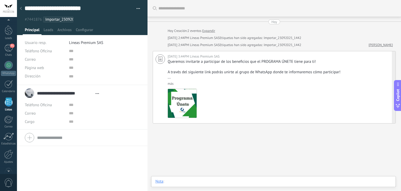
click at [235, 184] on div at bounding box center [273, 187] width 236 height 16
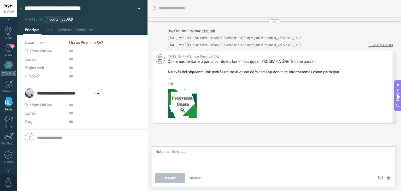
click at [197, 179] on span "Cancelar" at bounding box center [195, 177] width 13 height 4
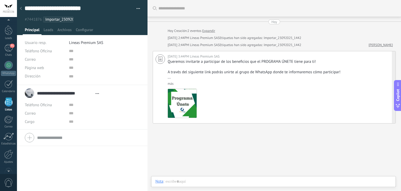
click at [184, 144] on div "Buscar Carga más Hoy Hoy Creación: 2 eventos Expandir Hoy 2:44PM Lineas Premium…" at bounding box center [275, 107] width 254 height 214
drag, startPoint x: 227, startPoint y: 110, endPoint x: 210, endPoint y: 137, distance: 31.6
click at [210, 137] on div "Buscar Carga más Hoy Hoy Creación: 2 eventos Expandir Hoy 2:44PM Lineas Premium…" at bounding box center [275, 107] width 254 height 214
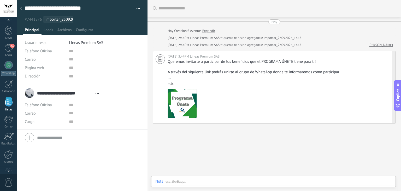
click at [157, 60] on div at bounding box center [160, 58] width 9 height 9
type textarea "**********"
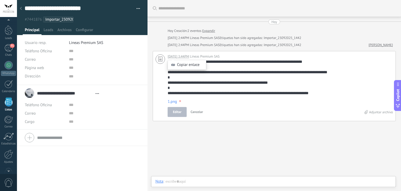
click at [186, 56] on div "Copiar enlace" at bounding box center [187, 62] width 39 height 20
click at [198, 56] on div "Copiar enlace" at bounding box center [187, 62] width 39 height 20
click at [374, 68] on textarea "**********" at bounding box center [280, 77] width 224 height 37
click at [312, 53] on div "**********" at bounding box center [274, 86] width 243 height 70
click at [316, 47] on div "Hoy 2:44PM Lineas Premium SAS Etiquetas han sido agregadas: Importar_23092025_1…" at bounding box center [266, 44] width 197 height 5
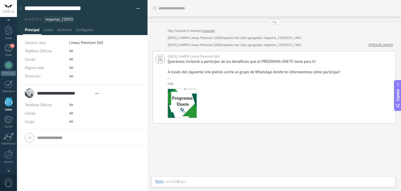
click at [316, 47] on div "Hoy 2:44PM Lineas Premium SAS Etiquetas han sido agregadas: Importar_23092025_1…" at bounding box center [266, 44] width 197 height 5
click at [316, 45] on div "Hoy 2:44PM Lineas Premium SAS Etiquetas han sido agregadas: Importar_23092025_1…" at bounding box center [266, 44] width 197 height 5
click at [172, 109] on img at bounding box center [182, 103] width 29 height 29
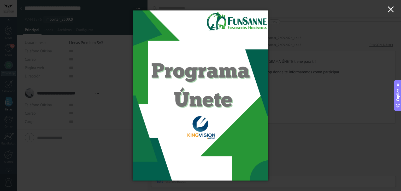
click at [390, 5] on button "button" at bounding box center [391, 10] width 20 height 20
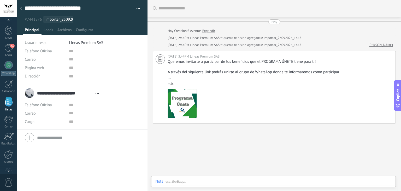
click at [303, 133] on div "Buscar Carga más Hoy Hoy Creación: 2 eventos Expandir Hoy 2:44PM Lineas Premium…" at bounding box center [275, 107] width 254 height 214
drag, startPoint x: 302, startPoint y: 134, endPoint x: 299, endPoint y: 138, distance: 5.2
click at [302, 135] on div "Buscar Carga más Hoy Hoy Creación: 2 eventos Expandir Hoy 2:44PM Lineas Premium…" at bounding box center [275, 107] width 254 height 214
click at [12, 49] on div "71" at bounding box center [8, 48] width 8 height 8
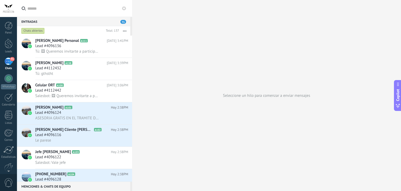
click at [38, 32] on div "Chats abiertos" at bounding box center [32, 31] width 23 height 6
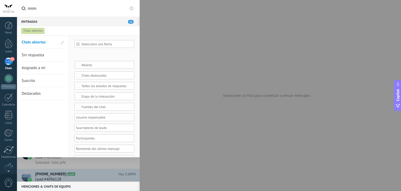
click at [30, 53] on span "Sin respuesta" at bounding box center [33, 55] width 22 height 5
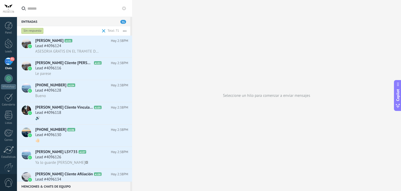
click at [33, 31] on div "Sin respuesta" at bounding box center [32, 31] width 22 height 6
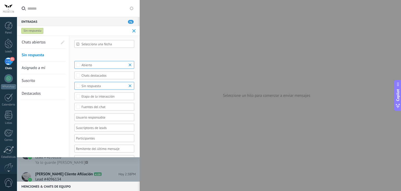
click at [39, 42] on span "Chats abiertos" at bounding box center [34, 42] width 24 height 5
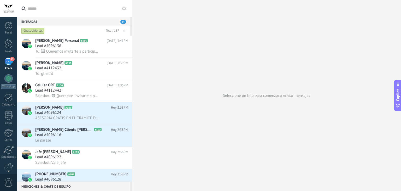
click at [57, 12] on input "text" at bounding box center [77, 8] width 101 height 17
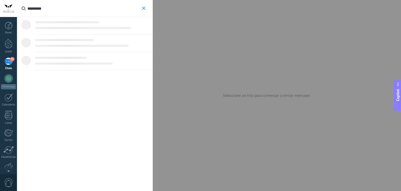
type input "*********"
click at [144, 8] on use "button" at bounding box center [143, 8] width 3 height 3
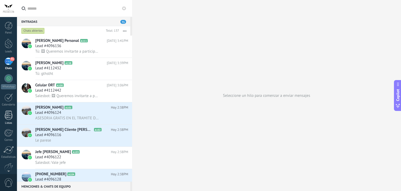
click at [7, 118] on div at bounding box center [9, 114] width 8 height 9
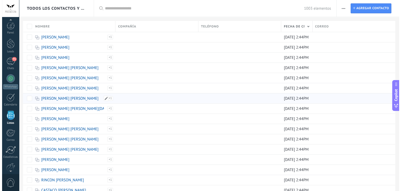
scroll to position [13, 0]
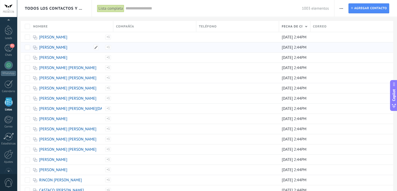
click at [67, 48] on link "[PERSON_NAME]" at bounding box center [53, 47] width 28 height 5
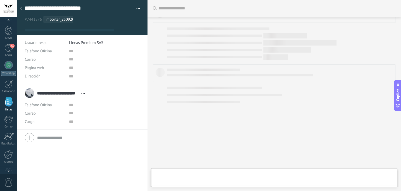
scroll to position [5, 0]
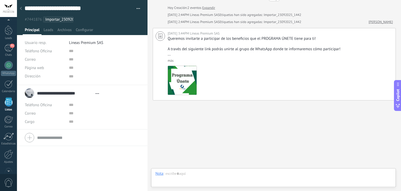
drag, startPoint x: 360, startPoint y: 19, endPoint x: 362, endPoint y: 22, distance: 3.6
click at [361, 20] on div "Hoy Hoy Creación: 2 eventos Expandir Hoy 2:44PM Lineas Premium SAS Etiquetas ha…" at bounding box center [274, 48] width 243 height 104
click at [369, 22] on link "[PERSON_NAME]" at bounding box center [381, 21] width 24 height 5
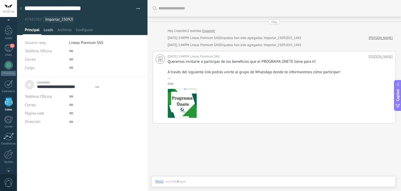
click at [49, 31] on span "Leads" at bounding box center [49, 31] width 10 height 8
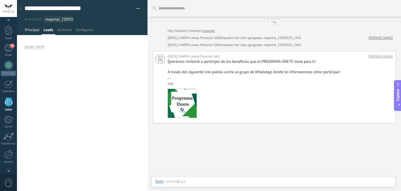
click at [33, 27] on span "Principal" at bounding box center [32, 31] width 15 height 8
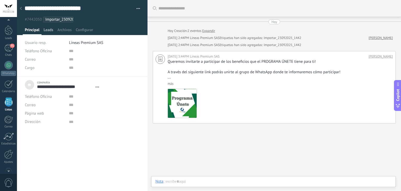
click at [43, 31] on div "Leads" at bounding box center [49, 31] width 14 height 8
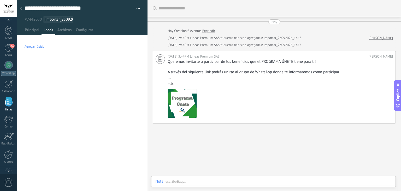
click at [34, 46] on div "Agregar rápido" at bounding box center [35, 47] width 20 height 4
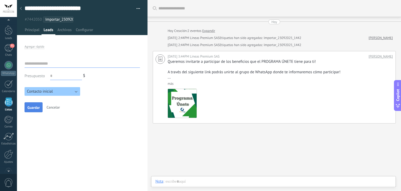
click at [30, 108] on span "Guardar" at bounding box center [33, 108] width 12 height 4
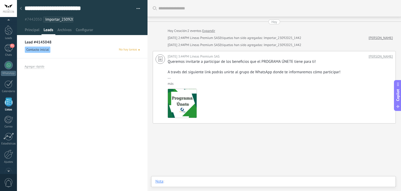
click at [193, 179] on div at bounding box center [273, 187] width 236 height 16
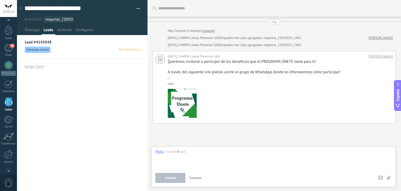
click at [91, 52] on div "Contacto inicial No hay tareas" at bounding box center [82, 49] width 115 height 6
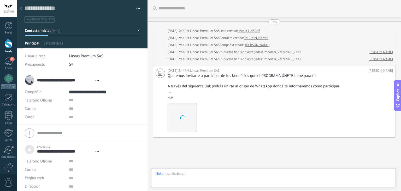
scroll to position [37, 0]
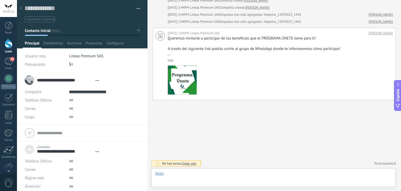
click at [227, 176] on div at bounding box center [273, 179] width 236 height 16
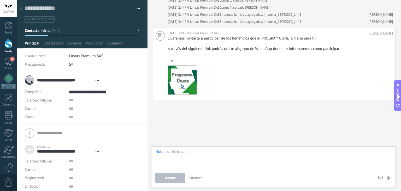
click at [67, 78] on input "**********" at bounding box center [65, 79] width 56 height 5
click at [79, 93] on input "**********" at bounding box center [104, 92] width 71 height 8
click at [92, 90] on input "**********" at bounding box center [104, 92] width 71 height 8
click at [9, 61] on div "71" at bounding box center [8, 61] width 8 height 8
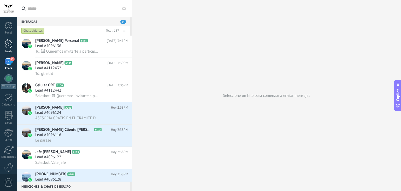
click at [13, 47] on link "Leads" at bounding box center [8, 46] width 17 height 15
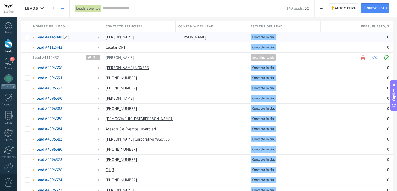
click at [91, 40] on div "Lead #4145048" at bounding box center [66, 37] width 70 height 10
click at [133, 38] on link "[PERSON_NAME]" at bounding box center [120, 37] width 28 height 5
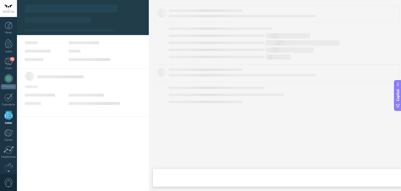
scroll to position [13, 0]
type textarea "***"
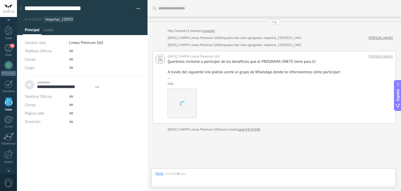
scroll to position [32, 0]
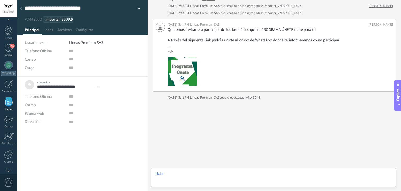
click at [198, 175] on div at bounding box center [273, 179] width 236 height 16
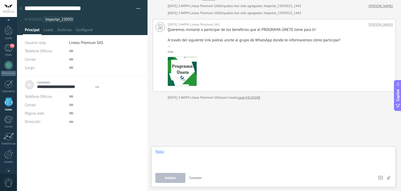
scroll to position [0, 0]
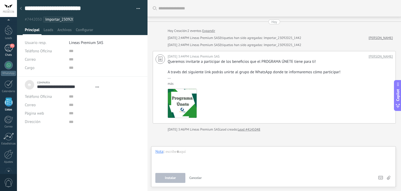
click at [10, 51] on div "71" at bounding box center [8, 48] width 8 height 8
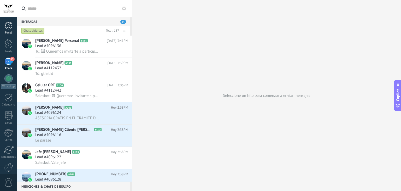
click at [9, 30] on link "Panel" at bounding box center [8, 28] width 17 height 13
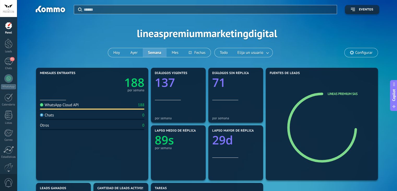
click at [141, 105] on div "188" at bounding box center [141, 104] width 7 height 5
click at [64, 105] on div "WhatsApp Cloud API" at bounding box center [59, 104] width 39 height 5
click at [251, 56] on span "Elija un usuario" at bounding box center [251, 52] width 28 height 7
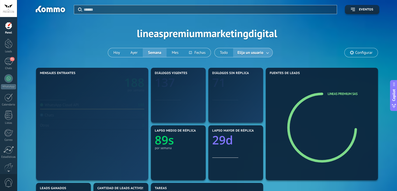
click at [257, 53] on span "Elija un usuario" at bounding box center [251, 52] width 28 height 7
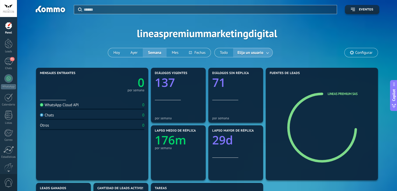
click at [257, 53] on span "Elija un usuario" at bounding box center [251, 52] width 28 height 7
click at [121, 51] on button "Hoy" at bounding box center [116, 52] width 17 height 9
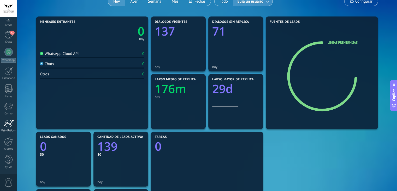
scroll to position [78, 0]
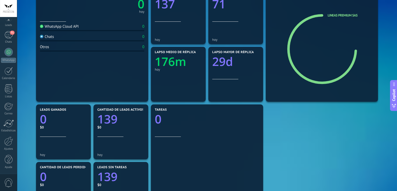
click at [8, 135] on div "Panel Leads 71 Chats WhatsApp Clientes" at bounding box center [8, 84] width 17 height 179
click at [8, 141] on div at bounding box center [8, 140] width 9 height 9
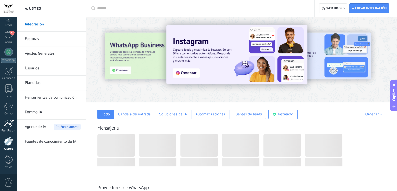
click at [7, 122] on div at bounding box center [8, 123] width 10 height 8
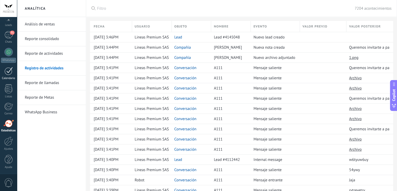
click at [7, 68] on div at bounding box center [8, 71] width 8 height 8
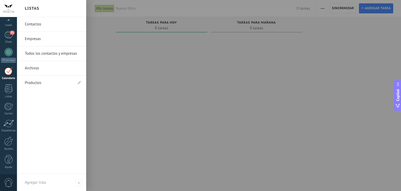
click at [38, 15] on h2 "Listas" at bounding box center [32, 8] width 14 height 16
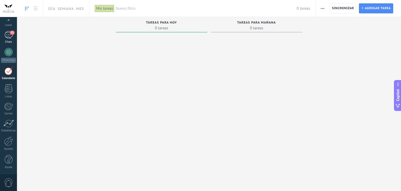
click at [10, 35] on div "71" at bounding box center [8, 35] width 8 height 8
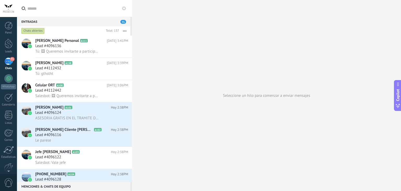
click at [124, 11] on button at bounding box center [124, 8] width 6 height 6
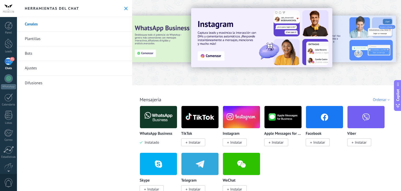
click at [58, 35] on link "Plantillas" at bounding box center [74, 39] width 115 height 15
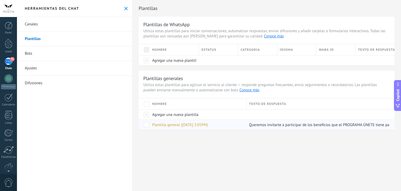
click at [189, 127] on div "Plantilla general (23.09.2025 3:05PM)" at bounding box center [197, 125] width 94 height 10
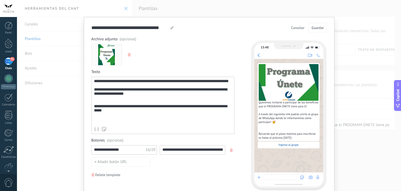
click at [295, 33] on form "**********" at bounding box center [209, 105] width 236 height 165
click at [296, 32] on div "Cancelar Guardar" at bounding box center [308, 27] width 38 height 9
click at [297, 28] on span "Cancelar" at bounding box center [297, 28] width 13 height 4
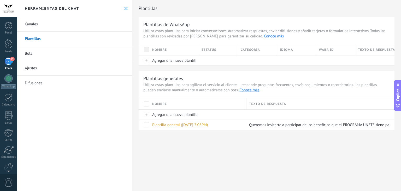
click at [48, 69] on link "Ajustes" at bounding box center [74, 68] width 115 height 15
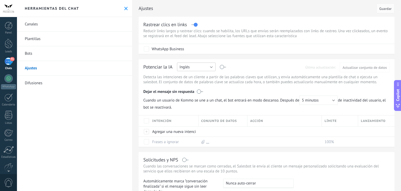
click at [202, 65] on button "Inglés" at bounding box center [196, 66] width 39 height 9
click at [194, 83] on span "Español" at bounding box center [194, 85] width 40 height 5
